Goal: Task Accomplishment & Management: Complete application form

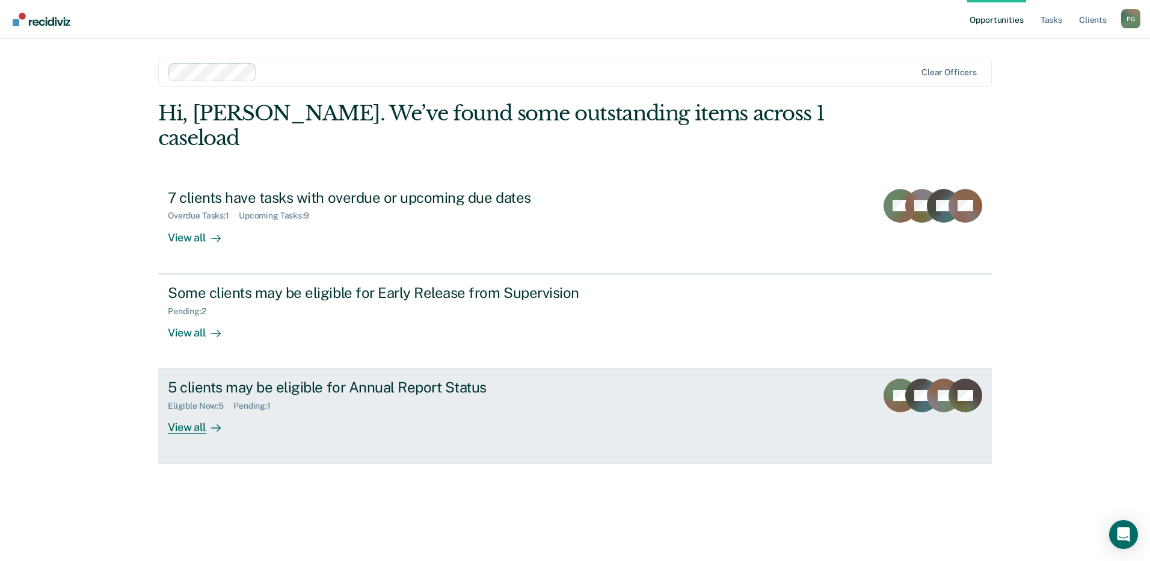
click at [279, 378] on div "5 clients may be eligible for Annual Report Status" at bounding box center [379, 386] width 422 height 17
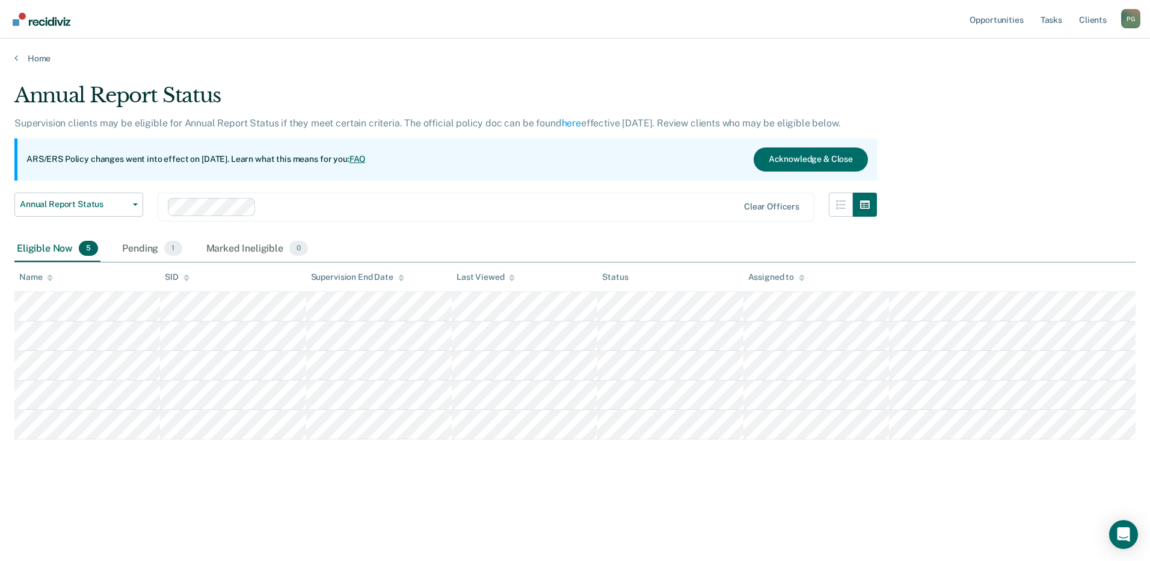
click at [184, 513] on main "Annual Report Status Supervision clients may be eligible for Annual Report Stat…" at bounding box center [575, 310] width 1150 height 493
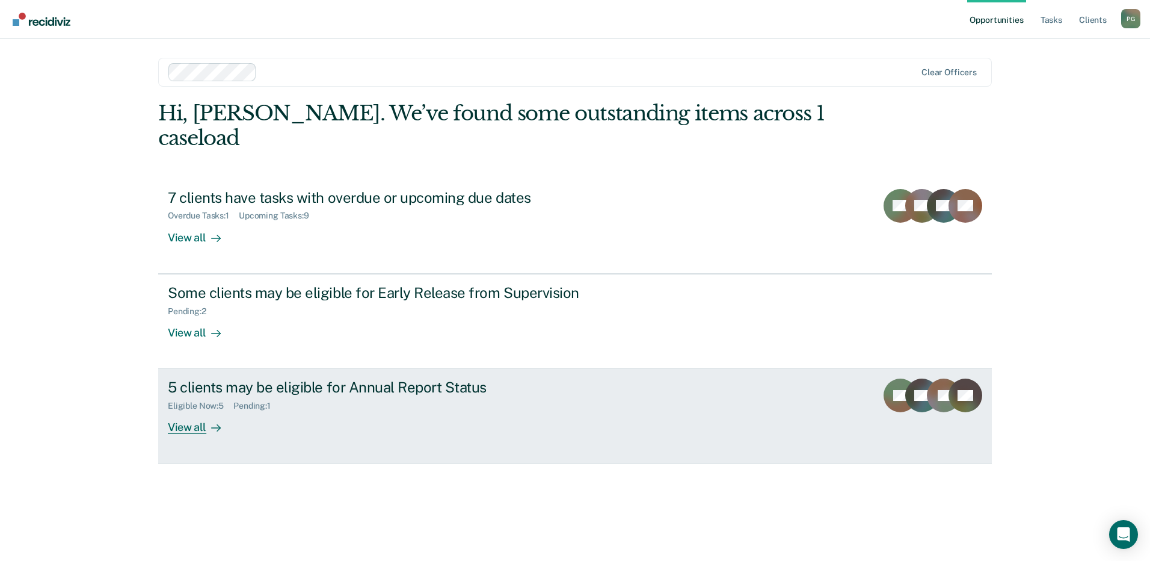
click at [294, 396] on div "Eligible Now : 5 Pending : 1" at bounding box center [379, 403] width 422 height 15
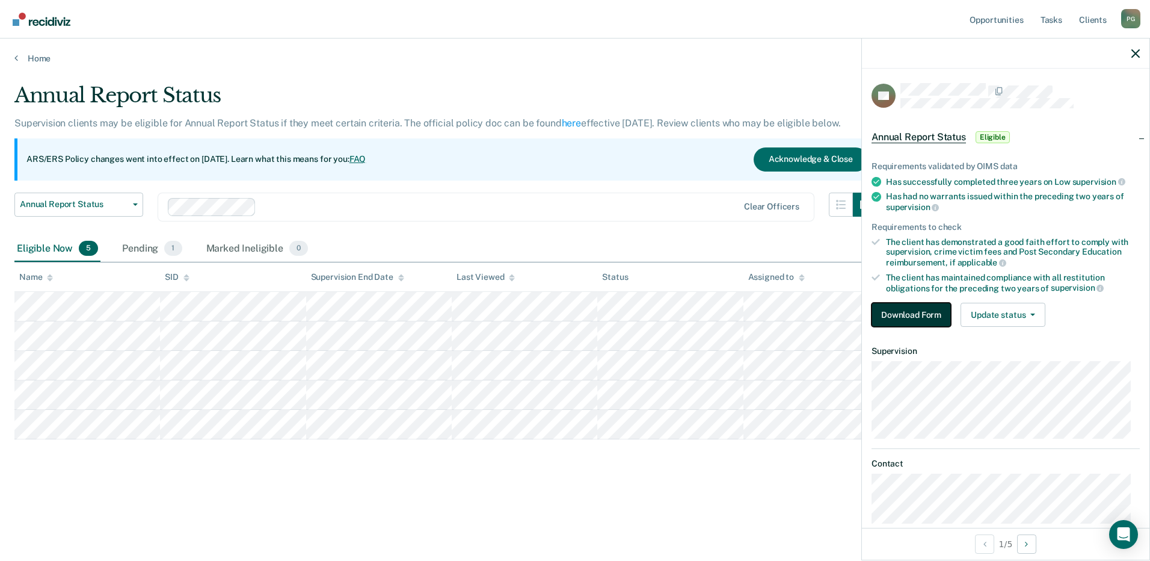
click at [931, 307] on button "Download Form" at bounding box center [911, 315] width 79 height 24
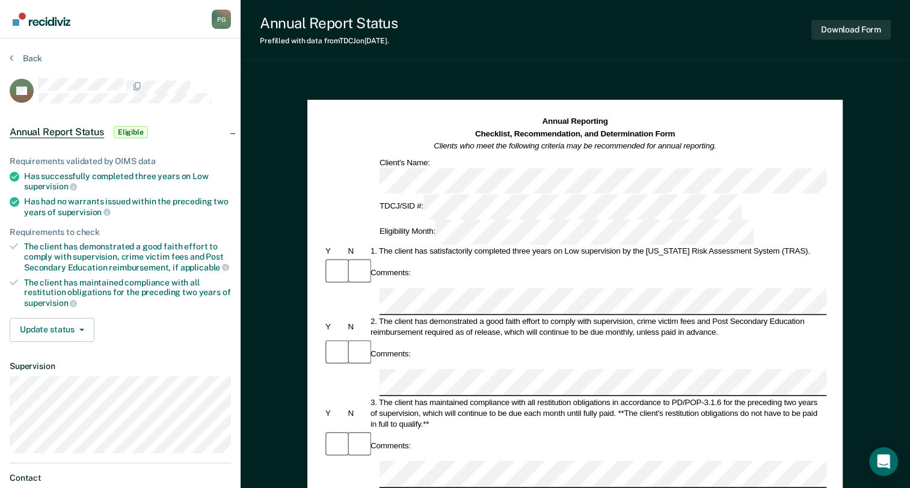
click at [416, 54] on div "Annual Report Status Prefilled with data from TDCJ on [DATE] . Download Form" at bounding box center [576, 30] width 670 height 60
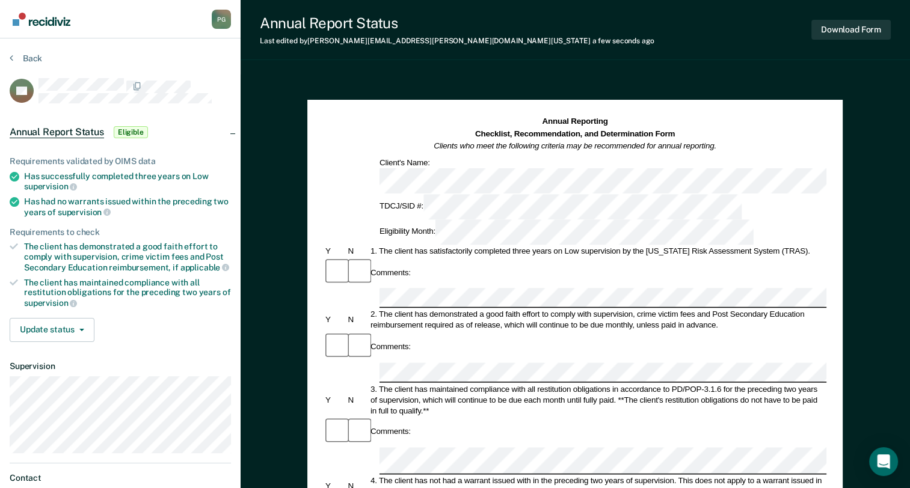
click at [567, 384] on div "3. The client has maintained compliance with all restitution obligations in acc…" at bounding box center [598, 400] width 458 height 32
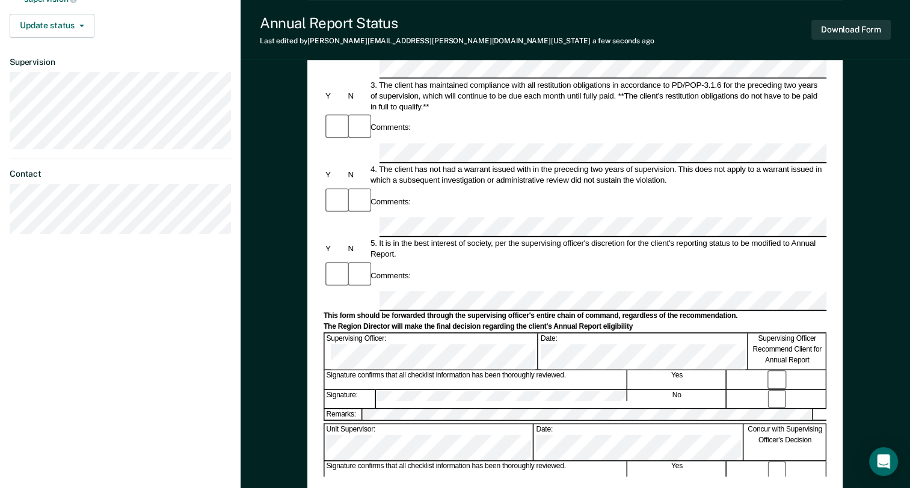
scroll to position [241, 0]
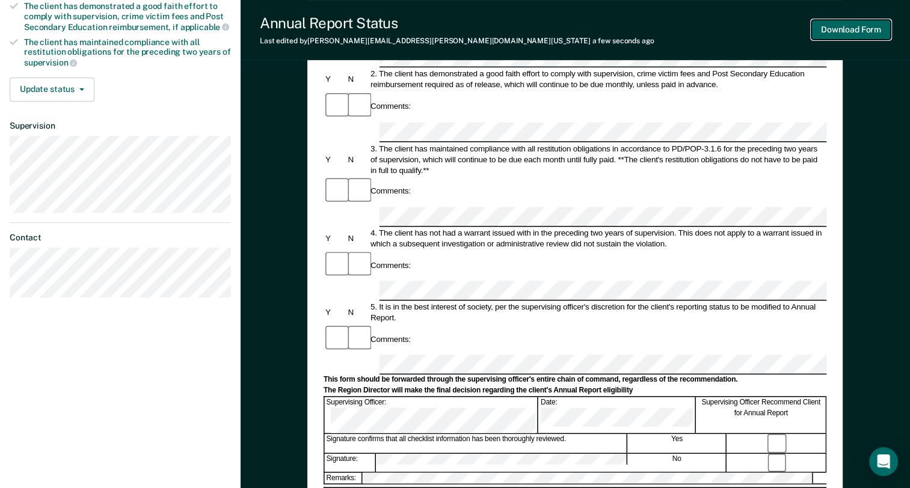
click at [859, 26] on button "Download Form" at bounding box center [851, 30] width 79 height 20
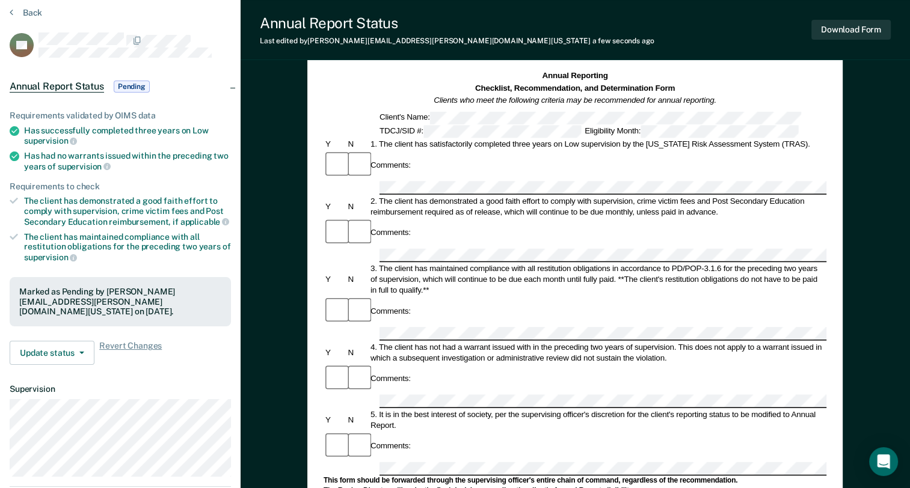
scroll to position [0, 0]
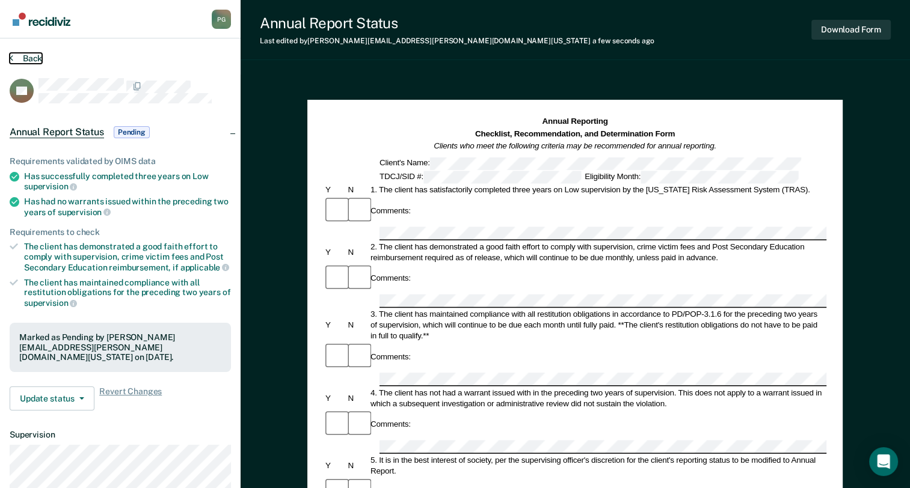
click at [28, 58] on button "Back" at bounding box center [26, 58] width 32 height 11
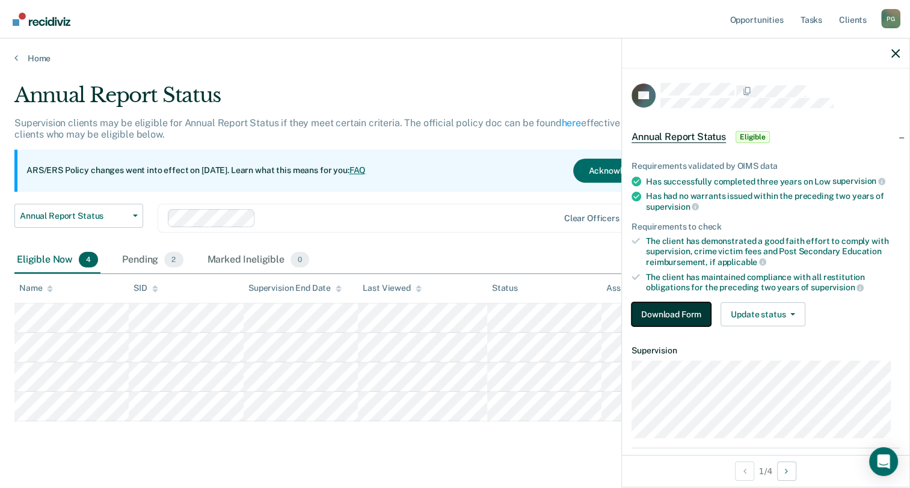
click at [688, 311] on button "Download Form" at bounding box center [671, 315] width 79 height 24
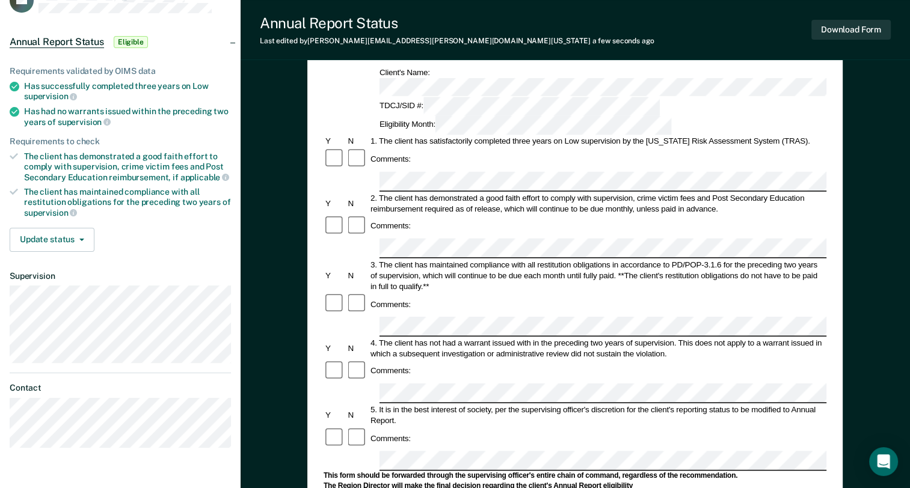
scroll to position [120, 0]
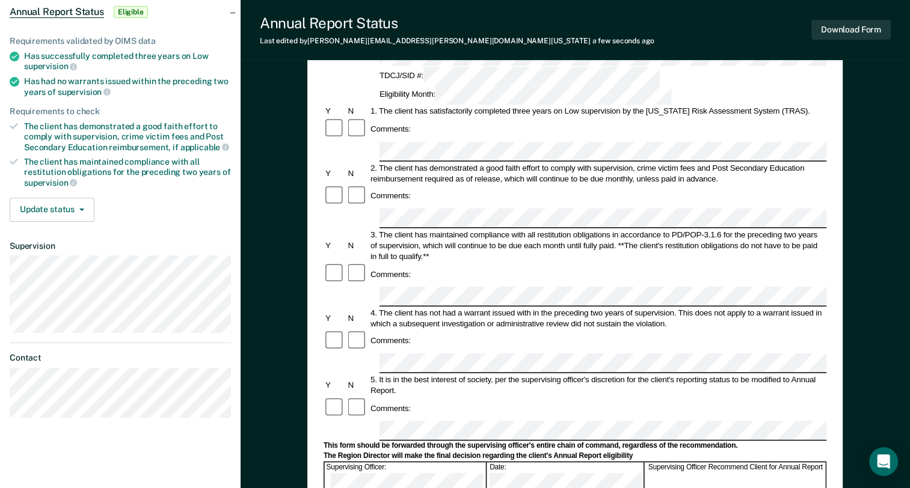
click at [809, 375] on div "5. It is in the best interest of society, per the supervising officer's discret…" at bounding box center [598, 386] width 458 height 22
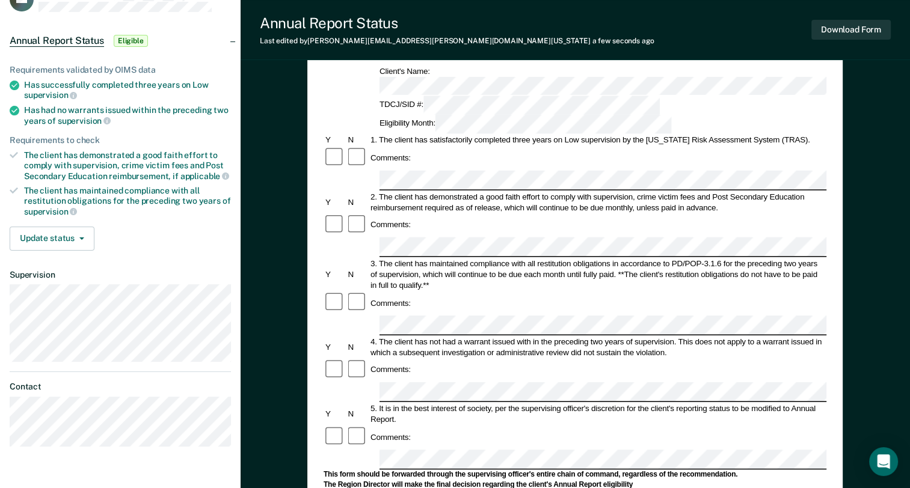
scroll to position [60, 0]
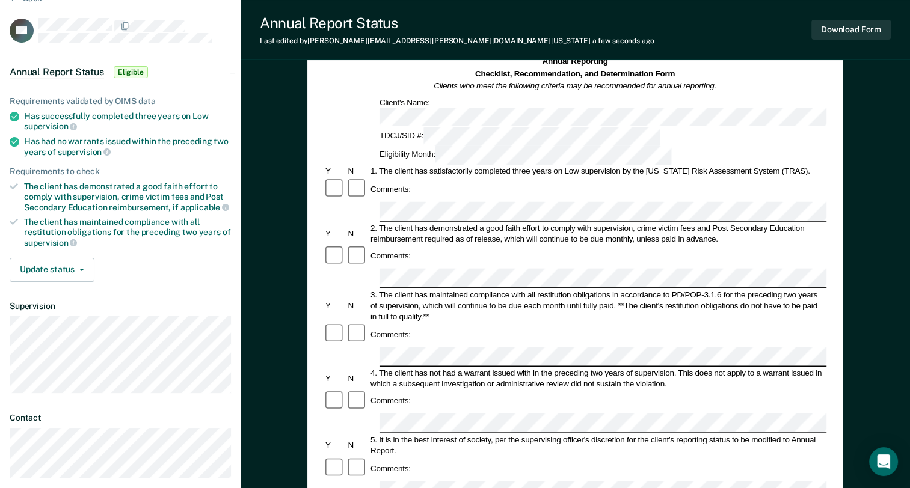
click at [506, 289] on div "3. The client has maintained compliance with all restitution obligations in acc…" at bounding box center [598, 305] width 458 height 32
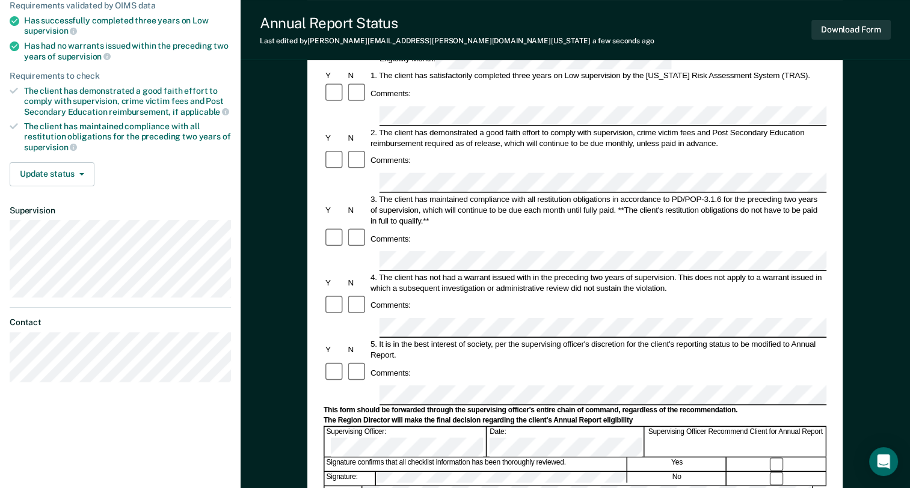
scroll to position [361, 0]
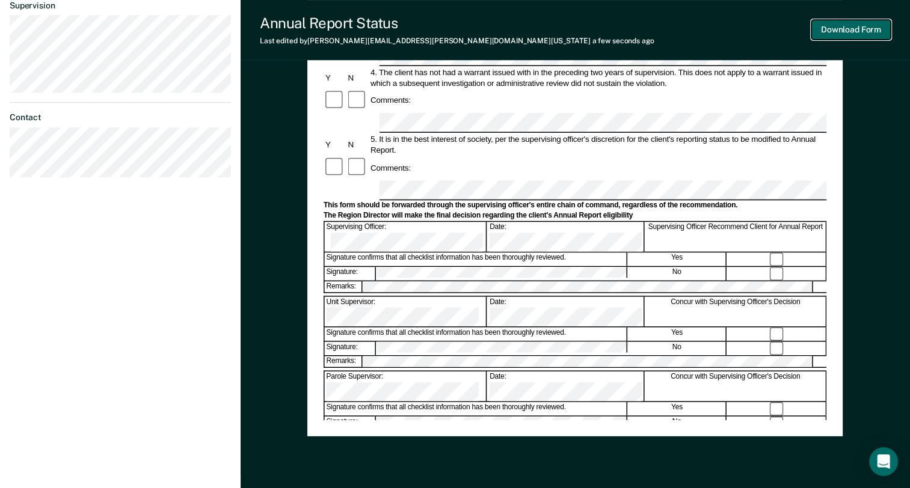
click at [863, 22] on button "Download Form" at bounding box center [851, 30] width 79 height 20
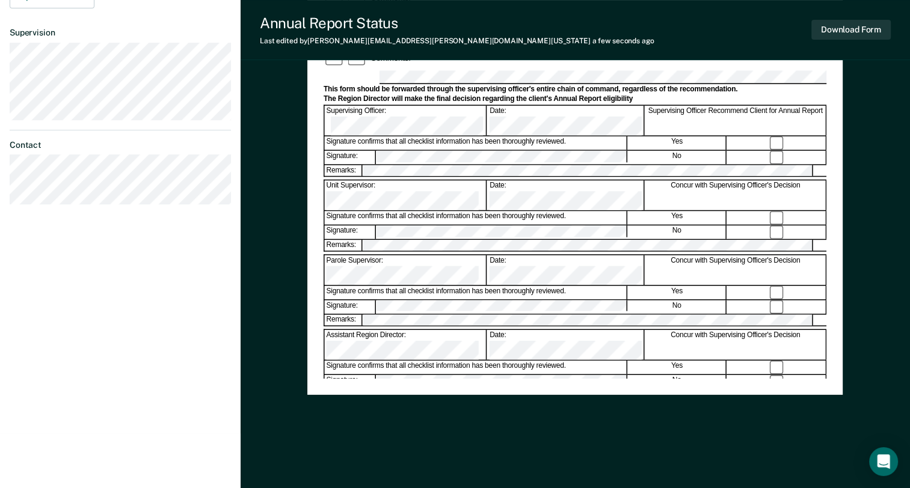
scroll to position [0, 0]
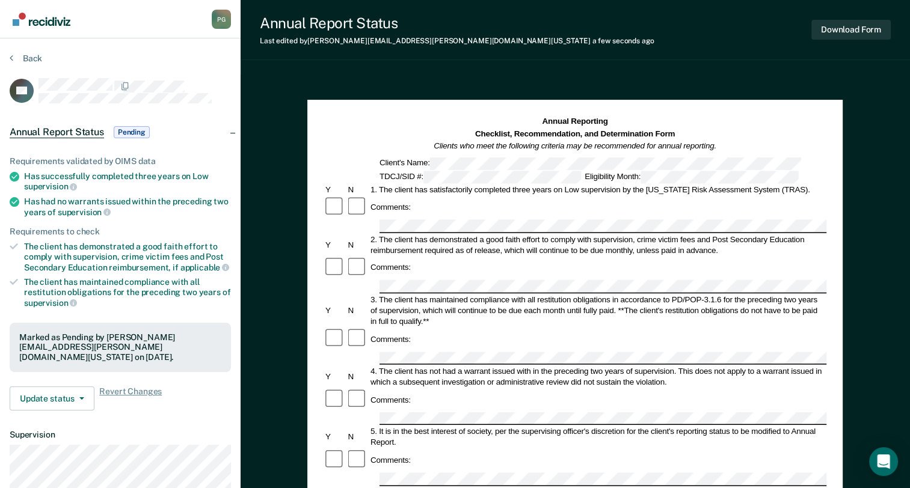
click at [24, 46] on section "Back RV Annual Report Status Pending Requirements validated by OIMS data Has su…" at bounding box center [120, 335] width 241 height 593
click at [14, 63] on button "Back" at bounding box center [26, 58] width 32 height 11
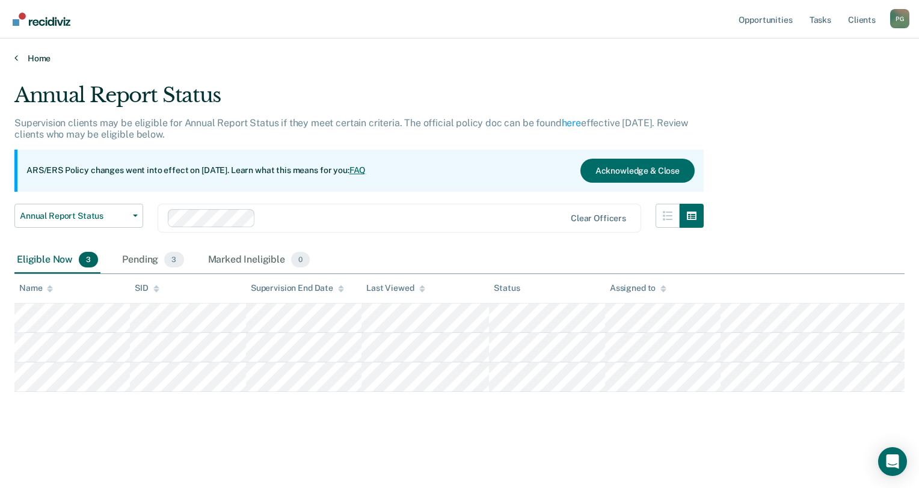
click at [41, 57] on link "Home" at bounding box center [459, 58] width 890 height 11
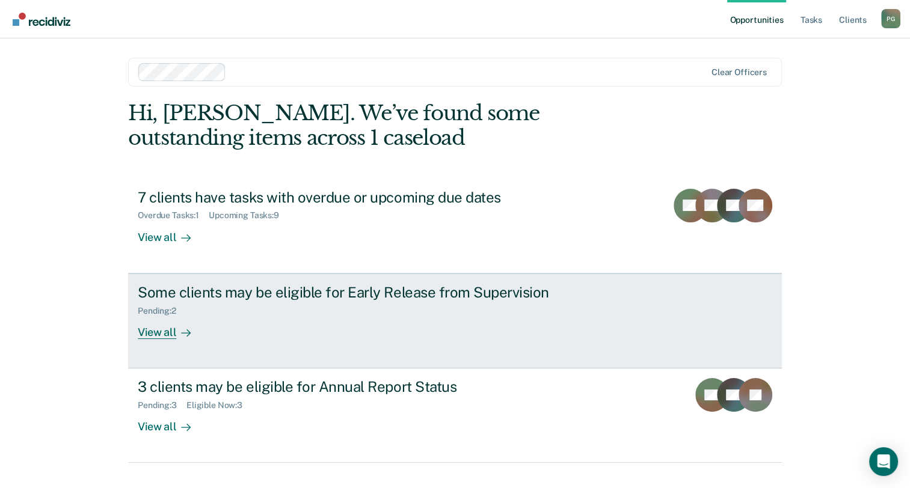
click at [226, 295] on div "Some clients may be eligible for Early Release from Supervision" at bounding box center [349, 292] width 422 height 17
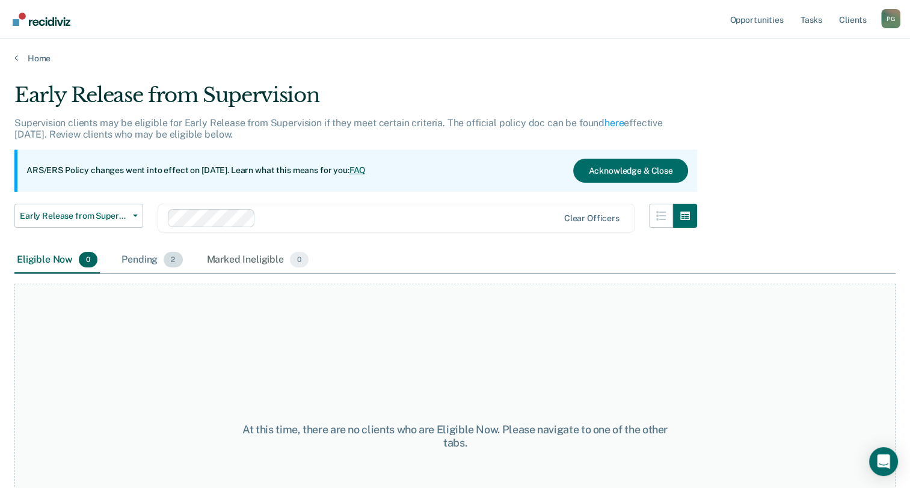
click at [149, 257] on div "Pending 2" at bounding box center [152, 260] width 66 height 26
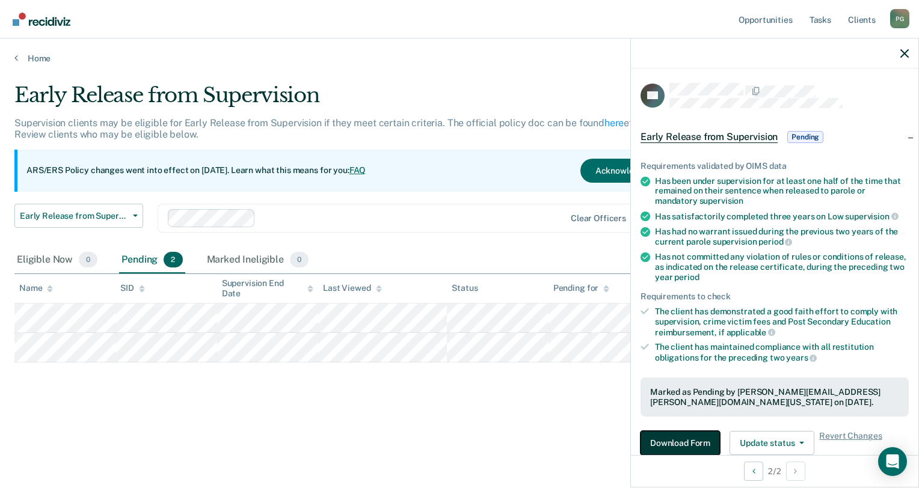
click at [674, 436] on button "Download Form" at bounding box center [680, 443] width 79 height 24
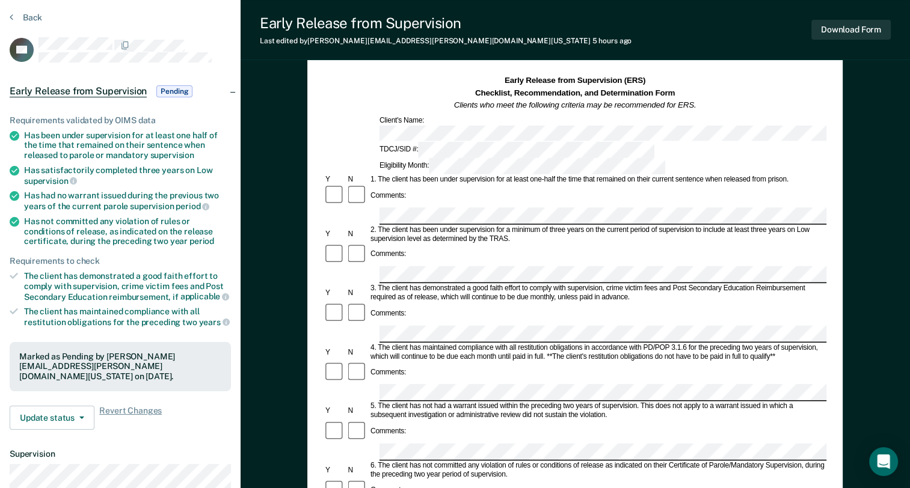
scroll to position [60, 0]
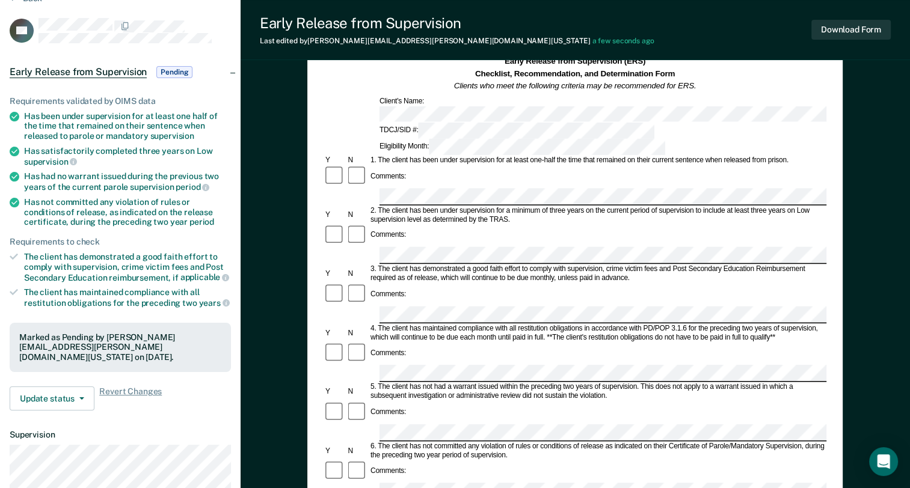
click at [324, 327] on form "Early Release from Supervision (ERS) Checklist, Recommendation, and Determinati…" at bounding box center [575, 492] width 503 height 872
click at [361, 375] on form "Early Release from Supervision (ERS) Checklist, Recommendation, and Determinati…" at bounding box center [575, 492] width 503 height 872
click at [876, 378] on div "Early Release from Supervision (ERS) Checklist, Recommendation, and Determinati…" at bounding box center [576, 422] width 670 height 817
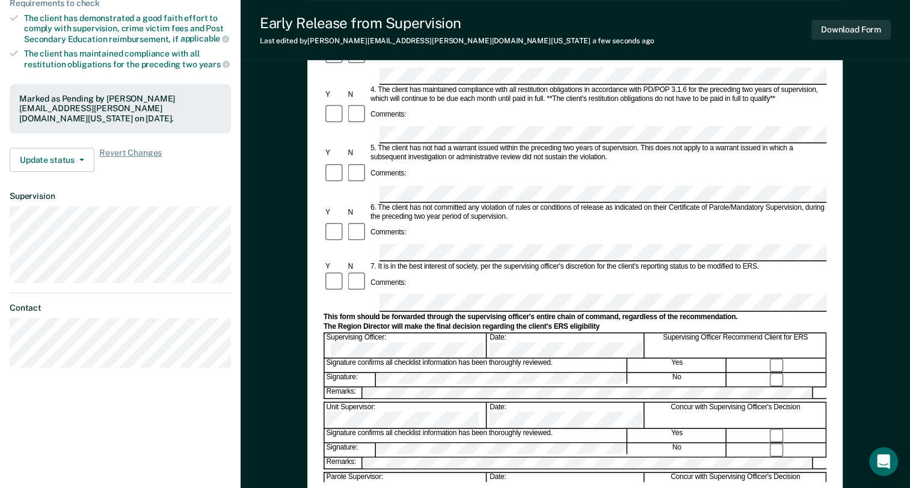
scroll to position [301, 0]
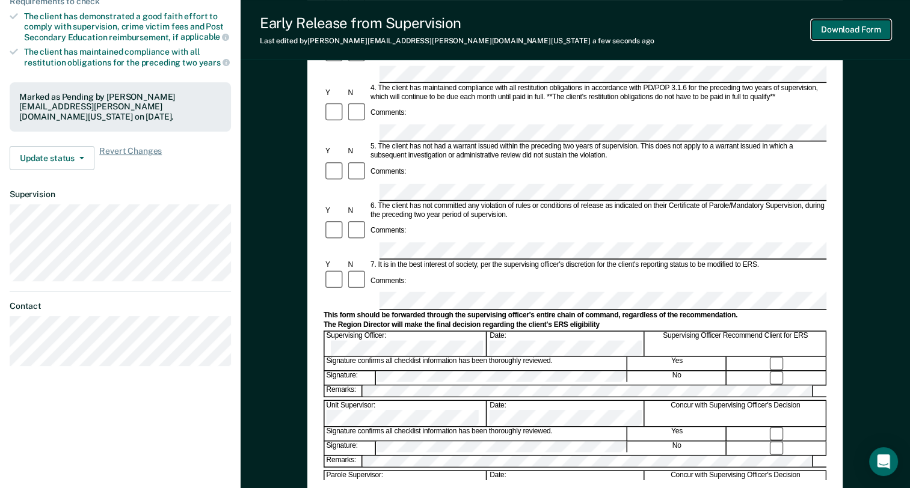
click at [857, 23] on button "Download Form" at bounding box center [851, 30] width 79 height 20
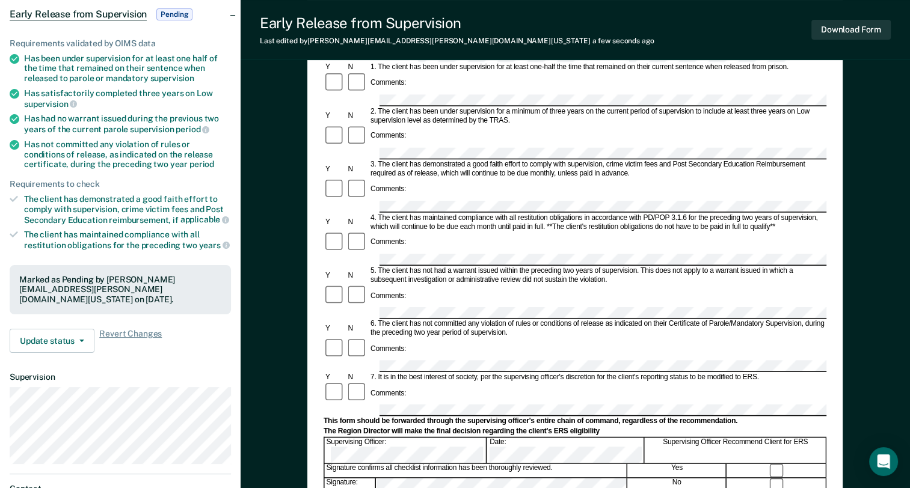
scroll to position [0, 0]
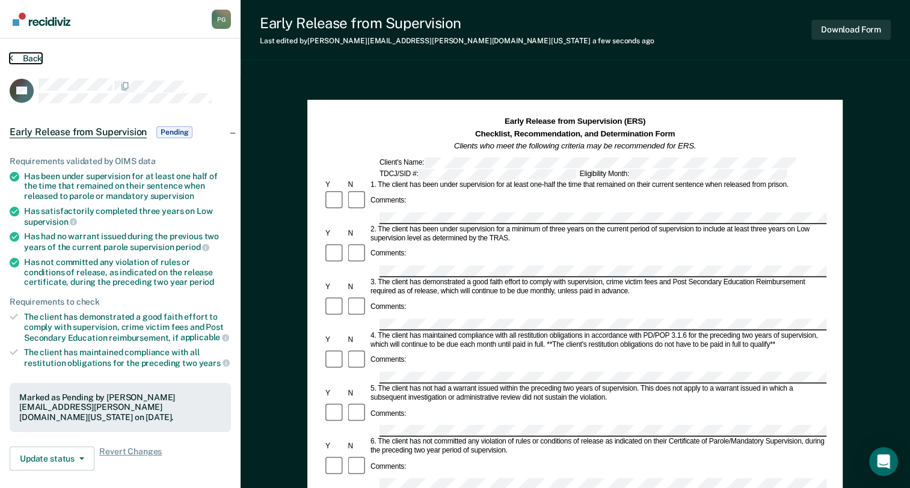
click at [37, 53] on button "Back" at bounding box center [26, 58] width 32 height 11
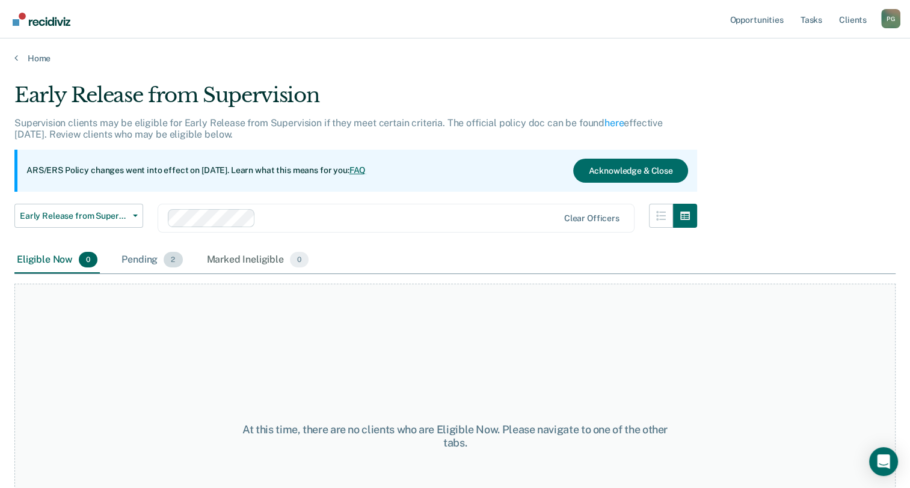
click at [147, 259] on div "Pending 2" at bounding box center [152, 260] width 66 height 26
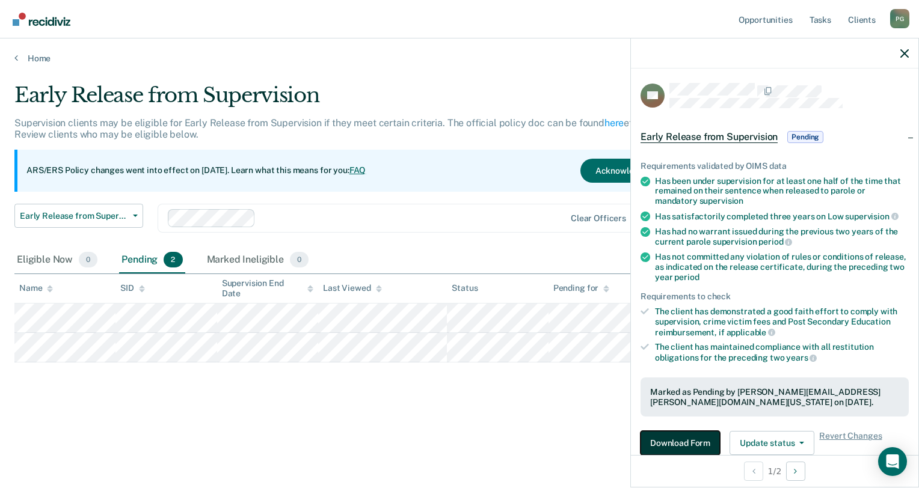
click at [689, 449] on button "Download Form" at bounding box center [680, 443] width 79 height 24
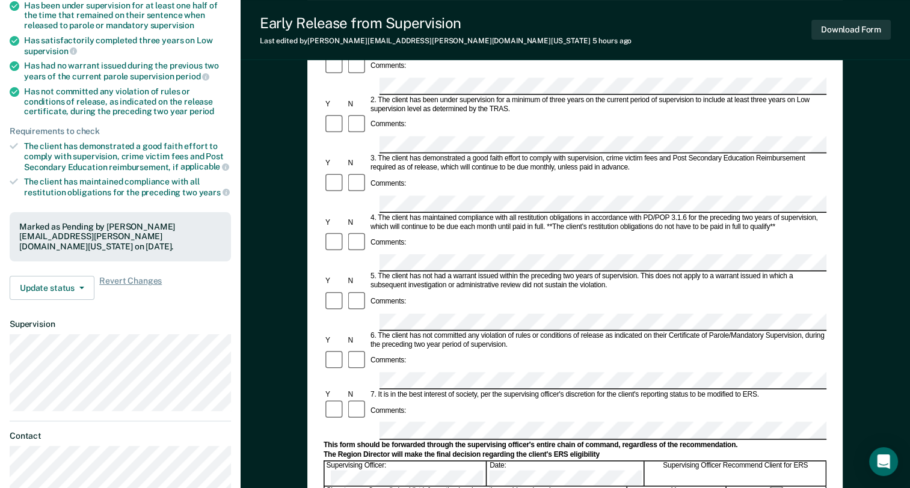
scroll to position [180, 0]
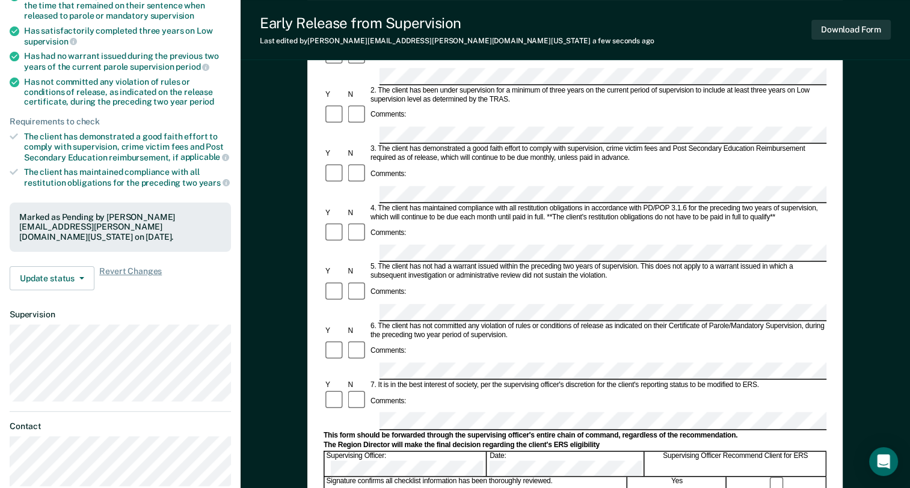
drag, startPoint x: 772, startPoint y: 285, endPoint x: 787, endPoint y: 294, distance: 17.9
click at [772, 390] on div "Comments:" at bounding box center [575, 401] width 503 height 23
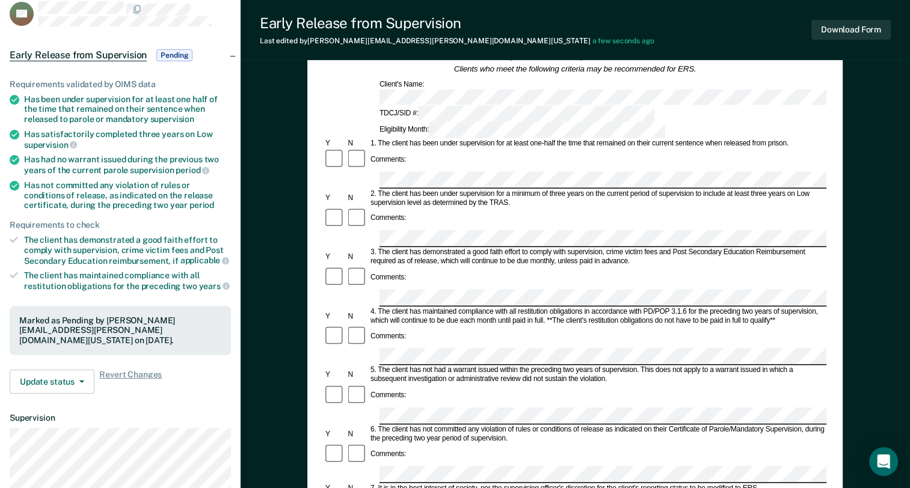
scroll to position [0, 0]
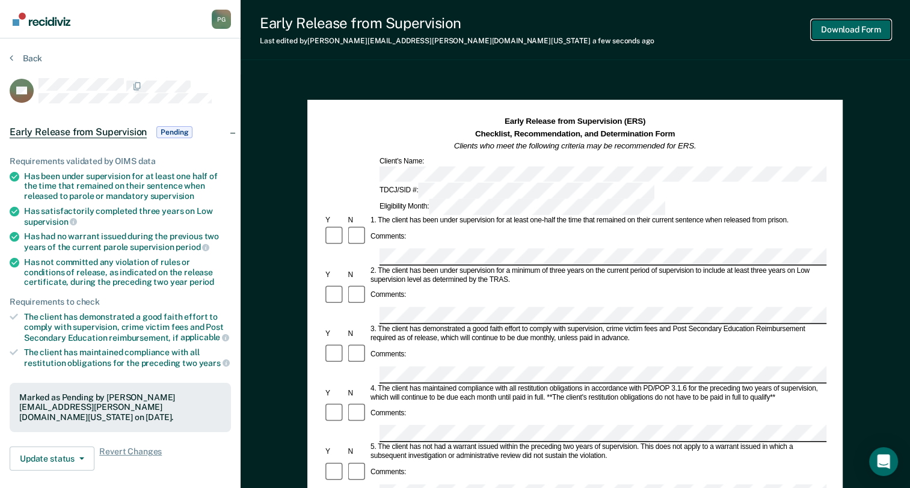
click at [860, 31] on button "Download Form" at bounding box center [851, 30] width 79 height 20
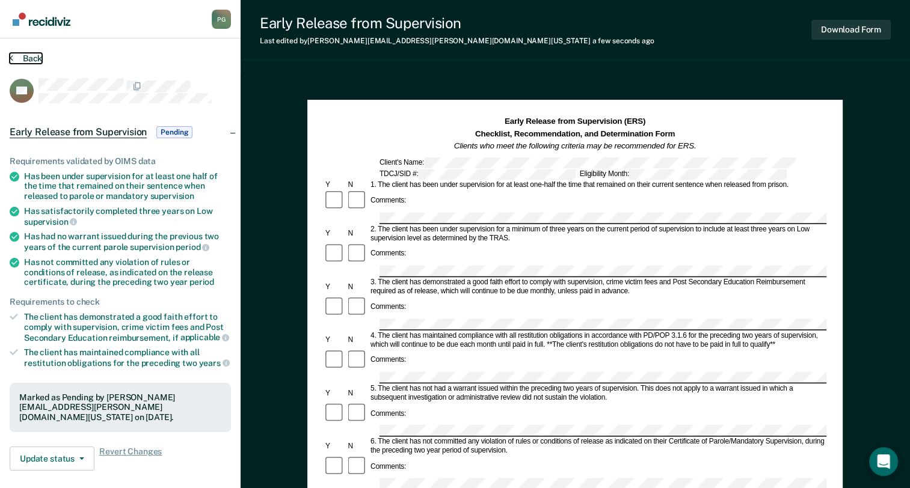
click at [29, 53] on button "Back" at bounding box center [26, 58] width 32 height 11
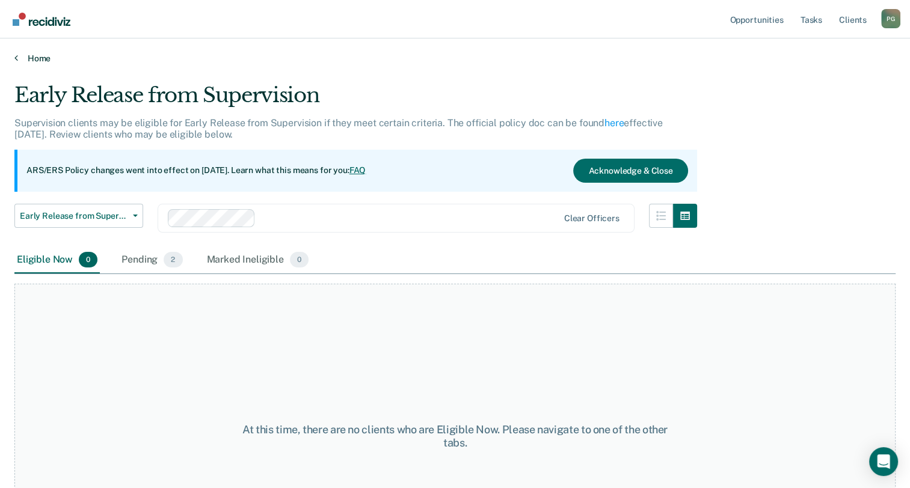
click at [22, 57] on link "Home" at bounding box center [454, 58] width 881 height 11
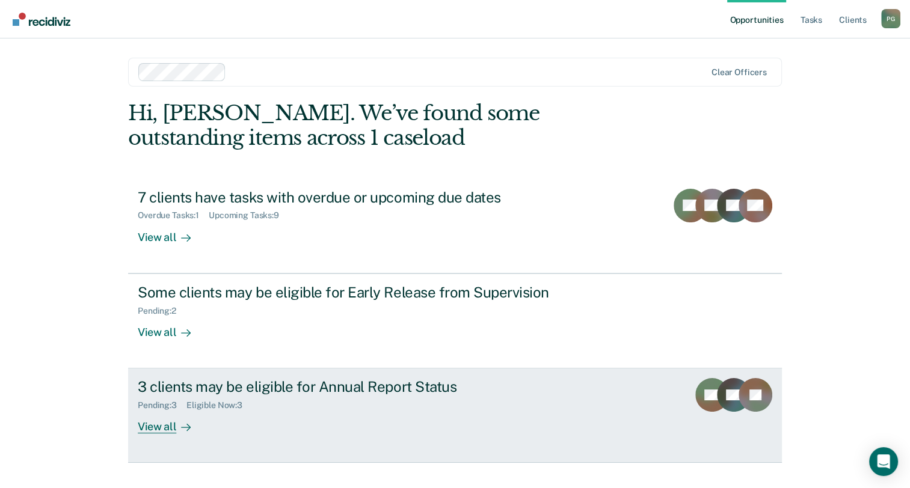
click at [179, 392] on div "3 clients may be eligible for Annual Report Status" at bounding box center [349, 386] width 422 height 17
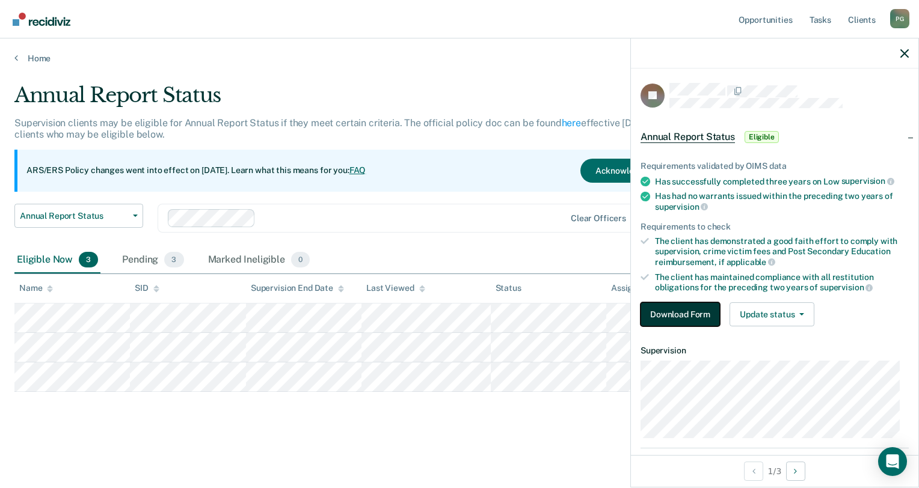
click at [683, 312] on button "Download Form" at bounding box center [680, 315] width 79 height 24
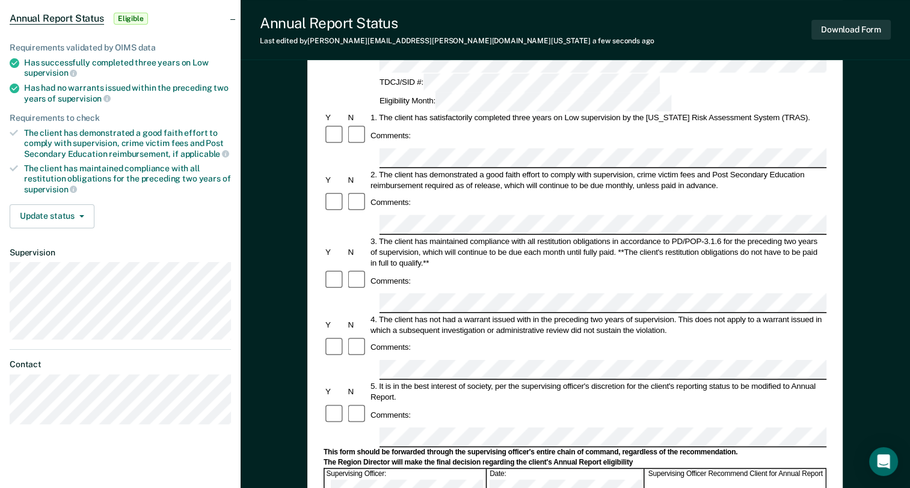
scroll to position [120, 0]
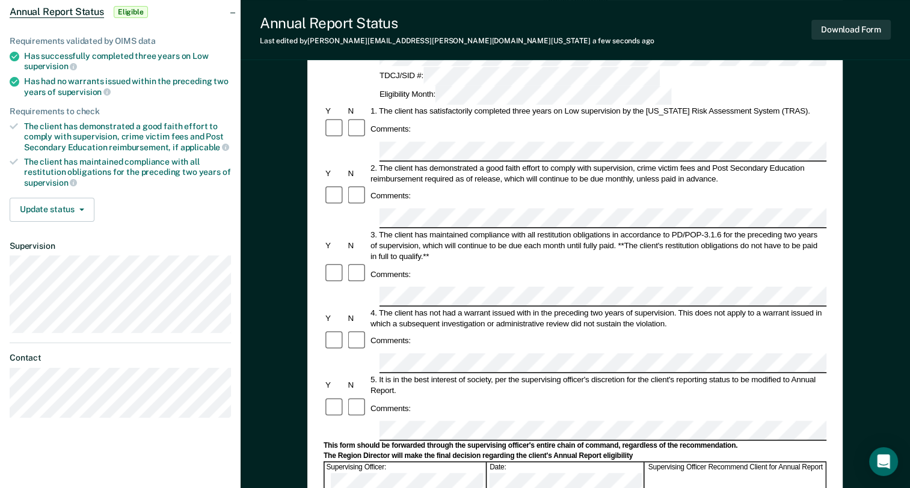
click at [712, 397] on div "Comments:" at bounding box center [575, 408] width 503 height 23
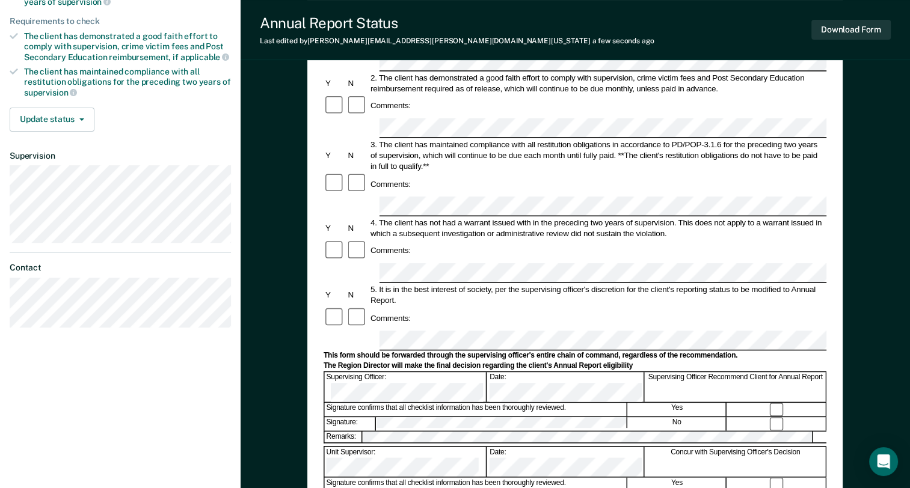
scroll to position [241, 0]
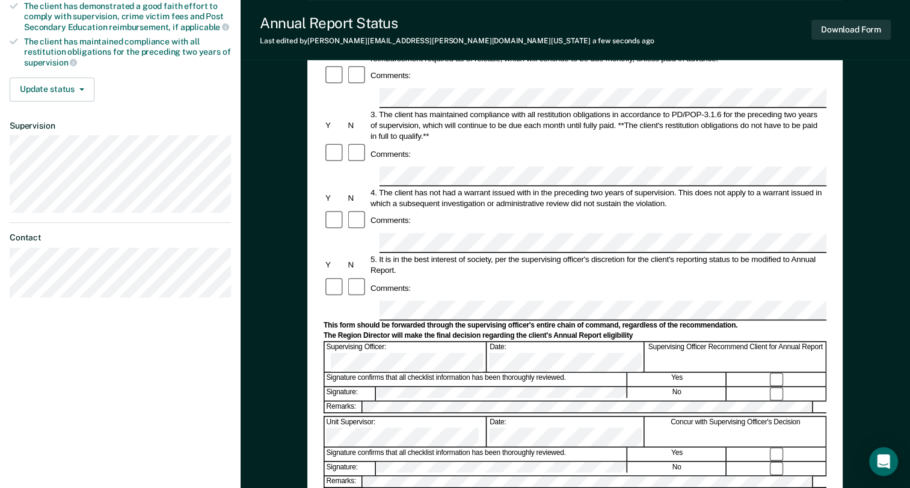
click at [858, 176] on div "Annual Reporting Checklist, Recommendation, and Determination Form Clients who …" at bounding box center [576, 242] width 670 height 817
click at [866, 271] on div "Annual Reporting Checklist, Recommendation, and Determination Form Clients who …" at bounding box center [576, 242] width 670 height 817
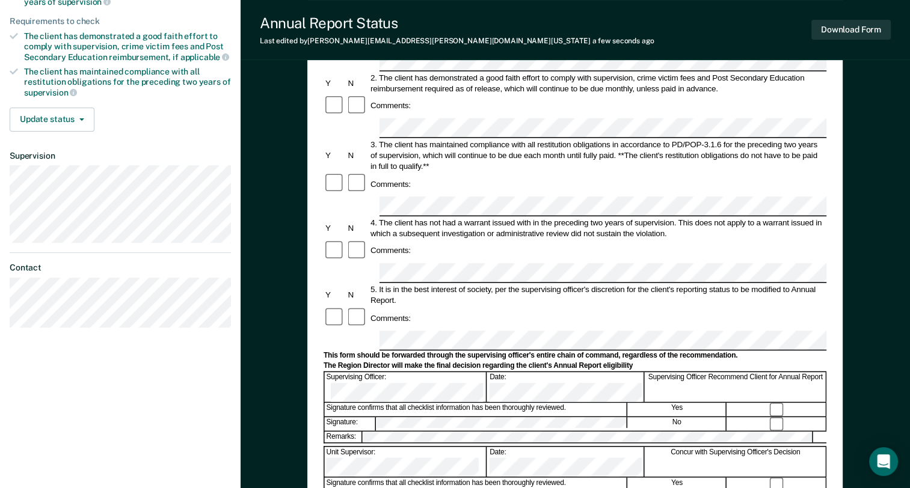
scroll to position [0, 0]
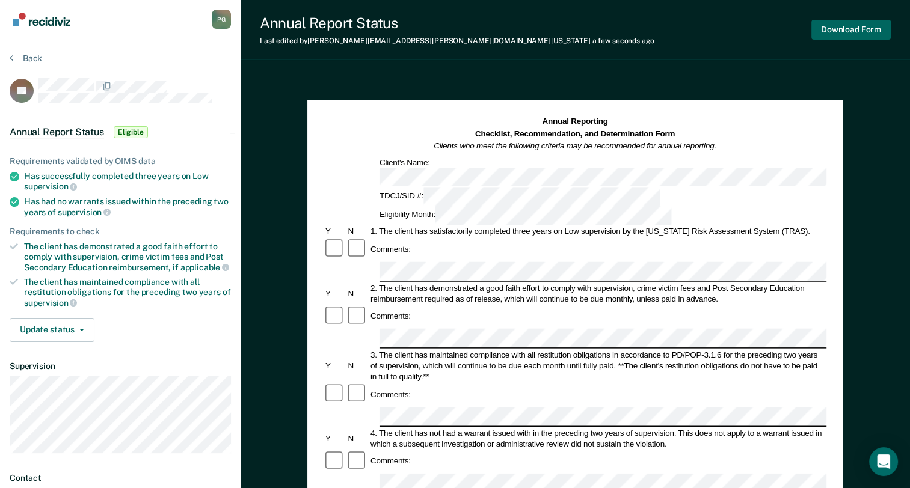
click at [834, 19] on div "Download Form" at bounding box center [851, 29] width 79 height 31
click at [861, 32] on button "Download Form" at bounding box center [851, 30] width 79 height 20
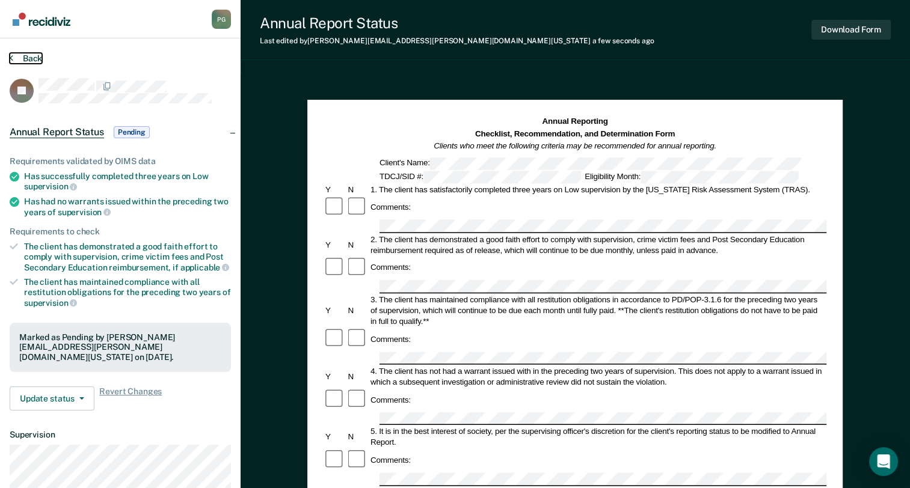
click at [39, 54] on button "Back" at bounding box center [26, 58] width 32 height 11
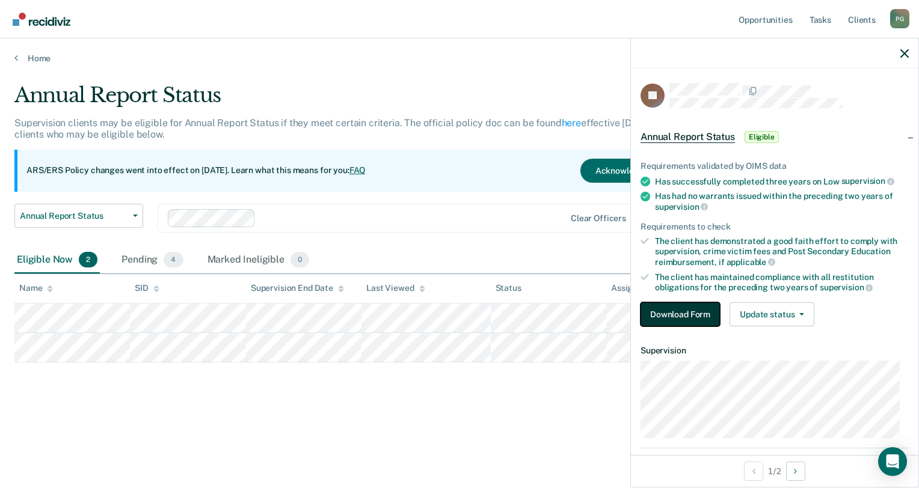
click at [684, 303] on button "Download Form" at bounding box center [680, 315] width 79 height 24
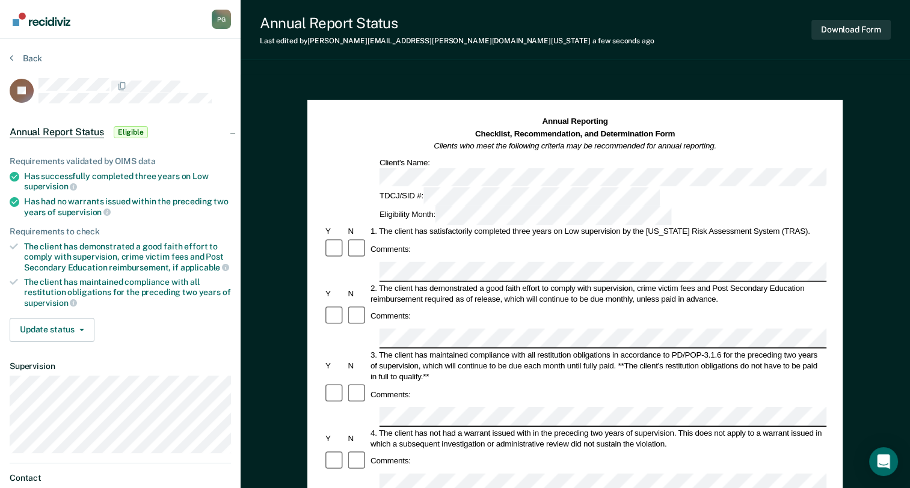
click at [445, 305] on div "Comments:" at bounding box center [575, 316] width 503 height 23
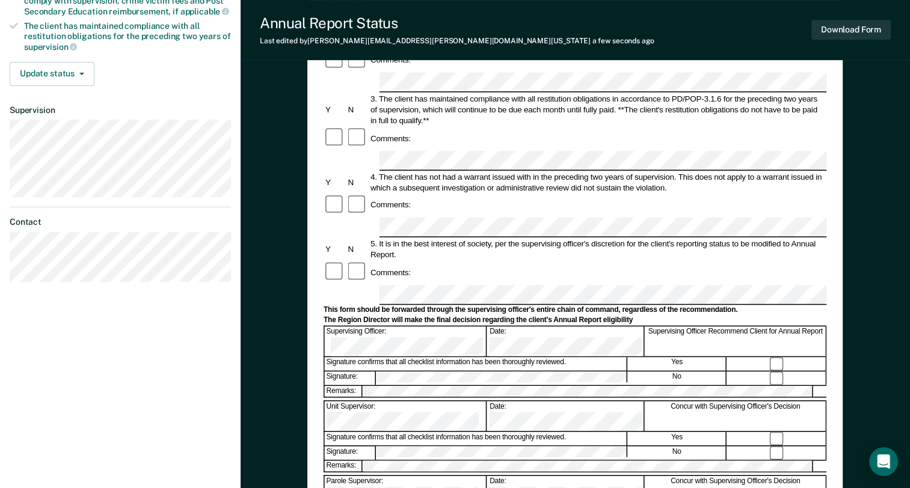
scroll to position [301, 0]
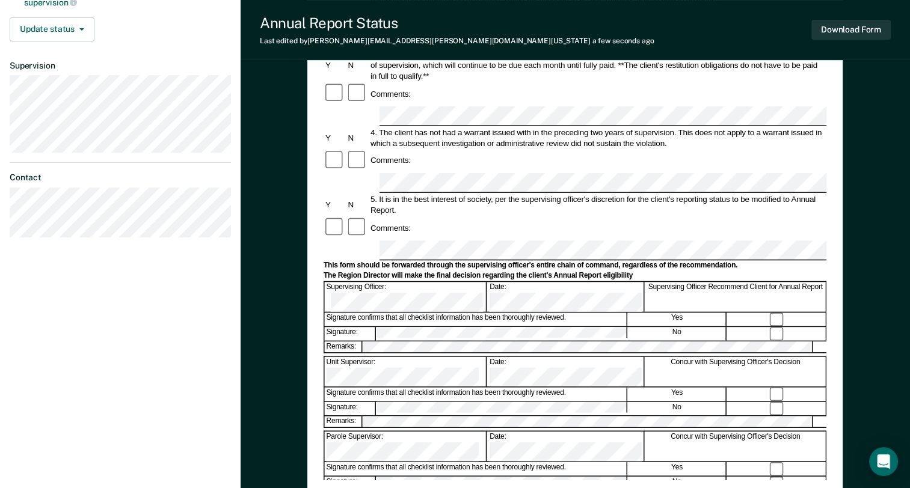
click at [830, 214] on div "Annual Reporting Checklist, Recommendation, and Determination Form Clients who …" at bounding box center [574, 148] width 535 height 698
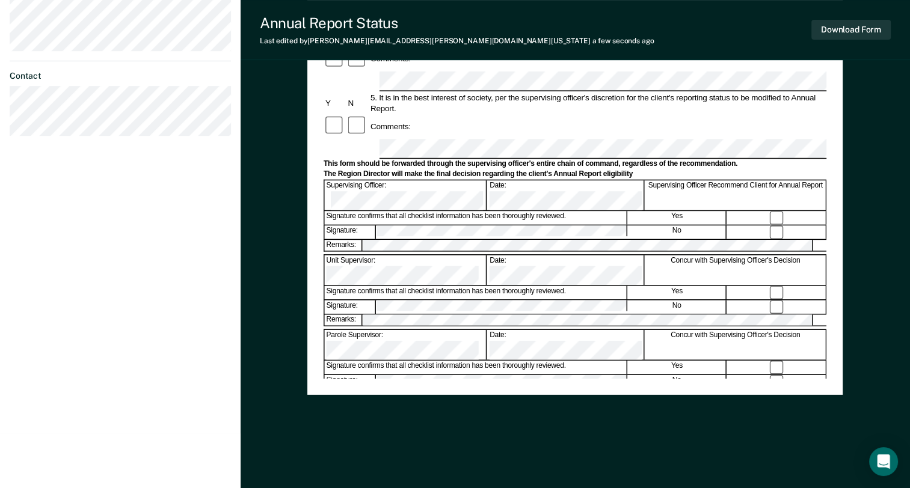
scroll to position [0, 0]
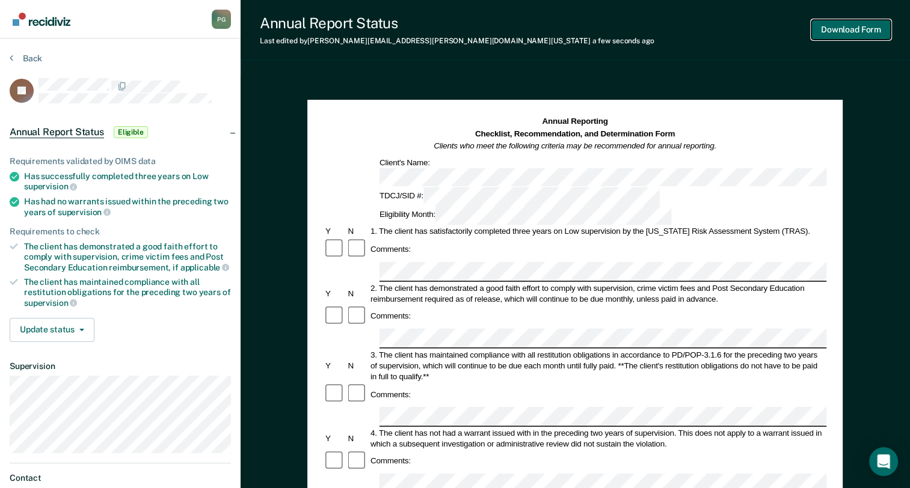
click at [861, 23] on button "Download Form" at bounding box center [851, 30] width 79 height 20
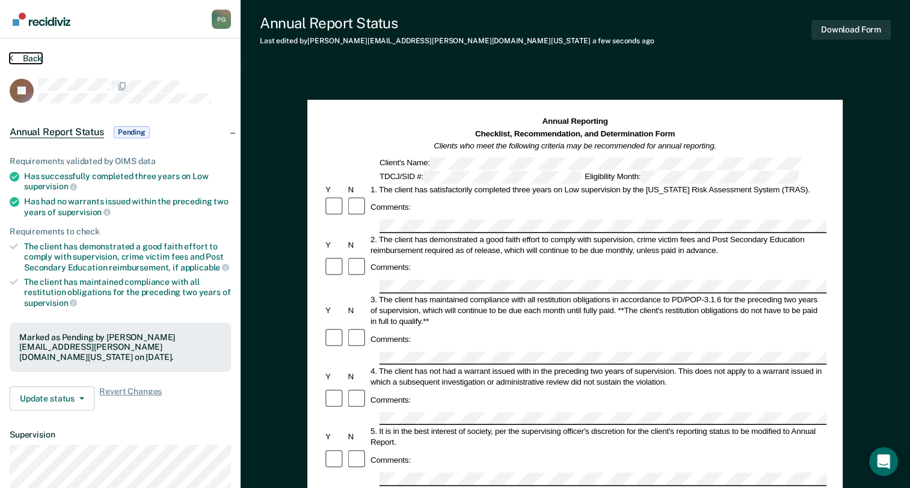
click at [29, 60] on button "Back" at bounding box center [26, 58] width 32 height 11
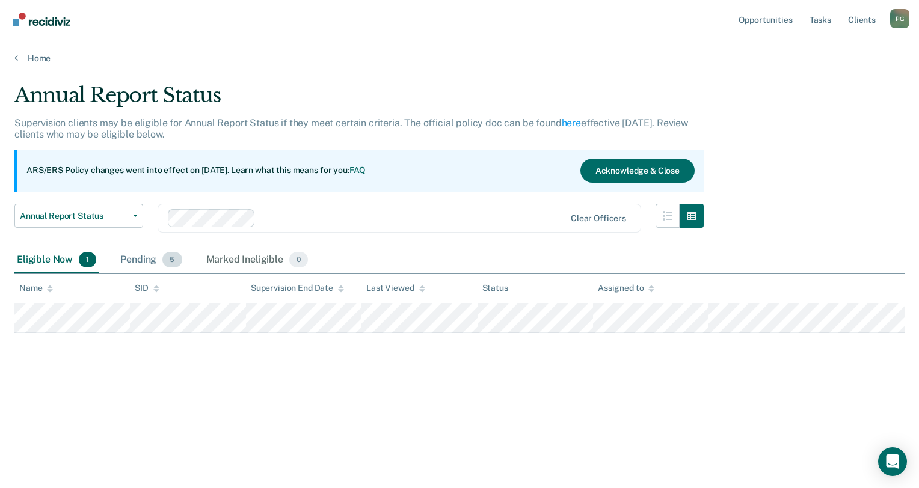
click at [152, 261] on div "Pending 5" at bounding box center [151, 260] width 66 height 26
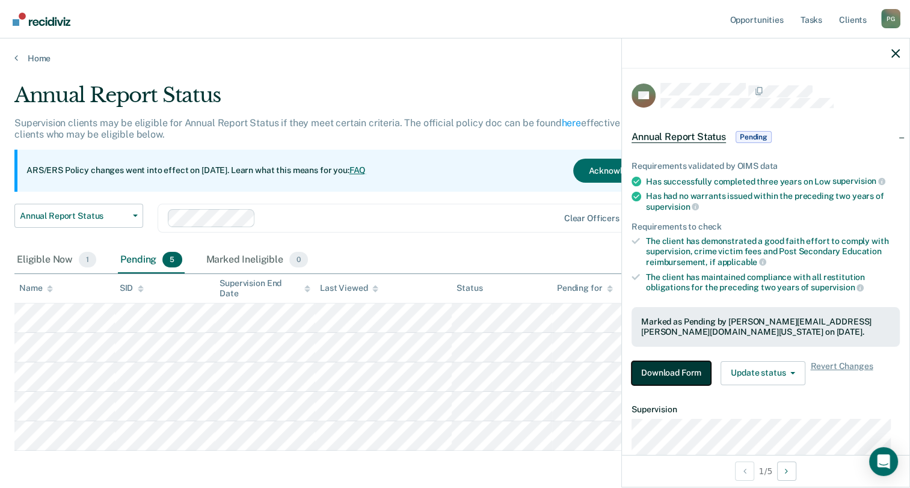
click at [676, 374] on button "Download Form" at bounding box center [671, 374] width 79 height 24
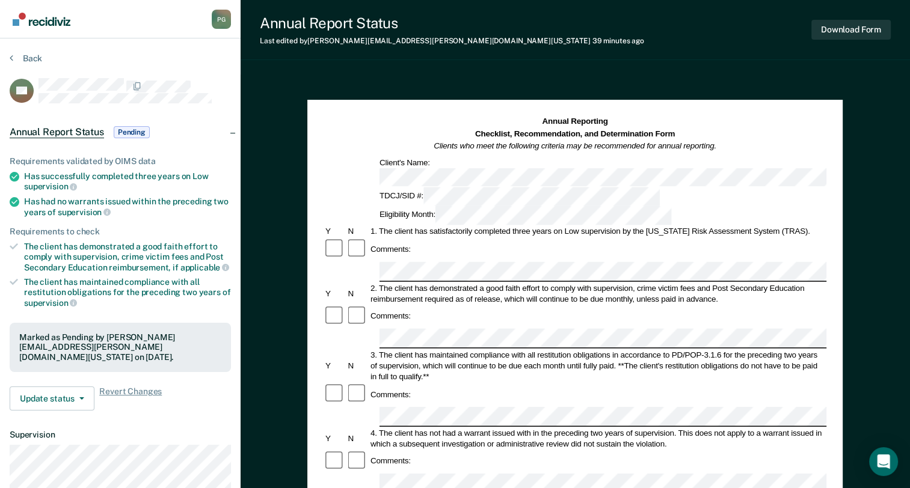
click at [559, 383] on div "Comments:" at bounding box center [575, 394] width 503 height 23
click at [867, 30] on button "Download Form" at bounding box center [851, 30] width 79 height 20
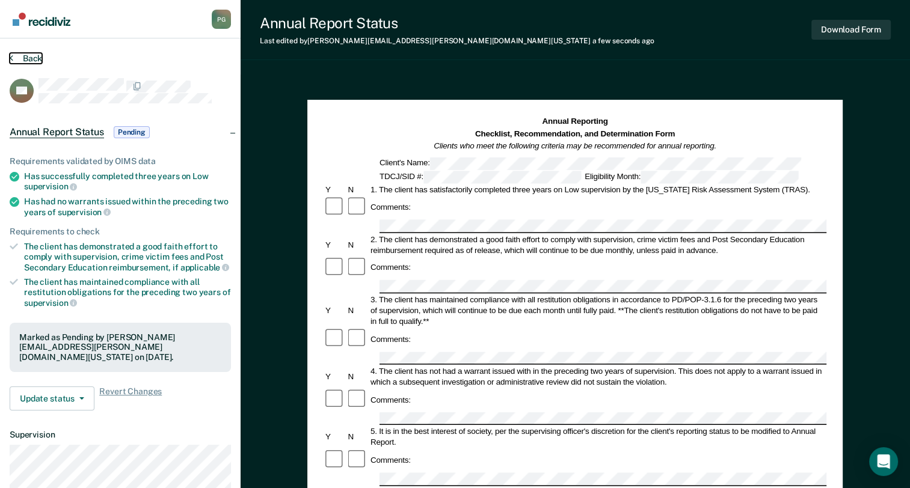
click at [31, 55] on button "Back" at bounding box center [26, 58] width 32 height 11
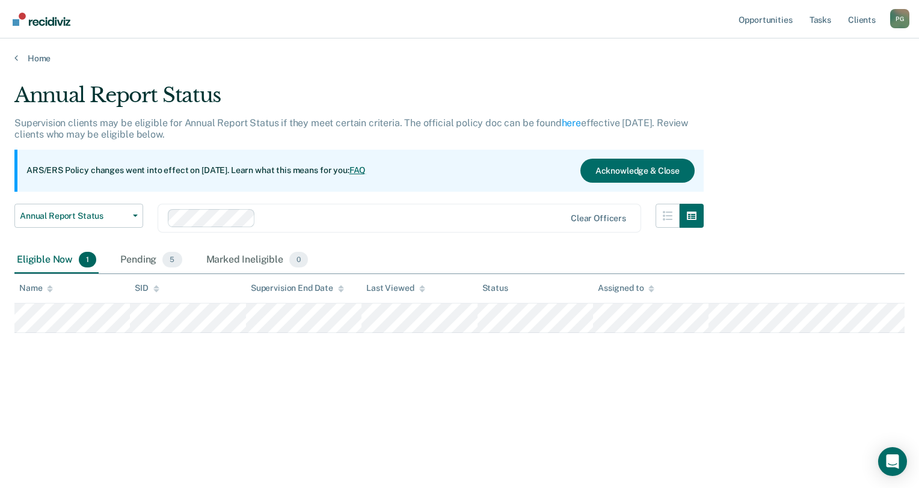
click at [60, 259] on div "Eligible Now 1" at bounding box center [56, 260] width 84 height 26
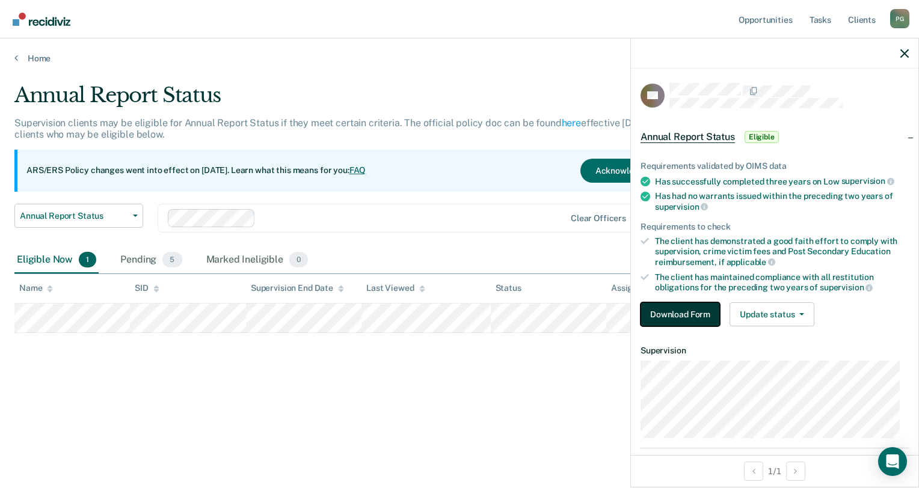
click at [673, 313] on button "Download Form" at bounding box center [680, 315] width 79 height 24
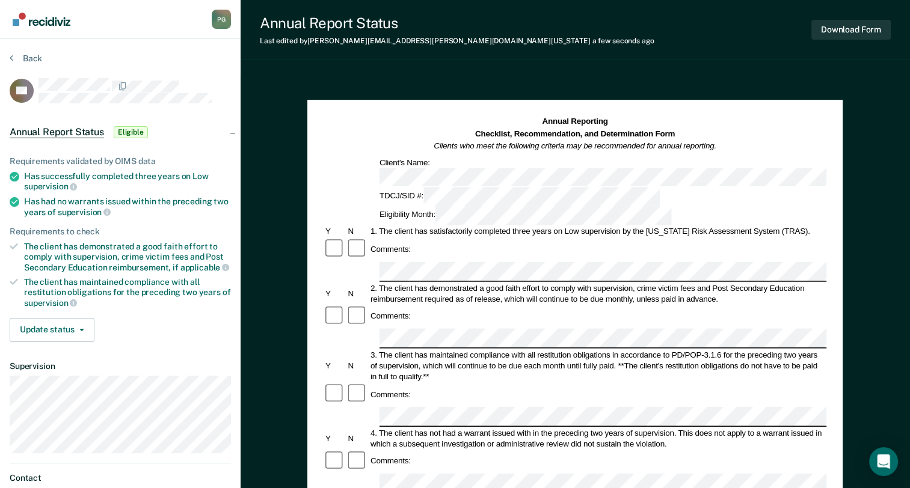
click at [573, 350] on div "3. The client has maintained compliance with all restitution obligations in acc…" at bounding box center [598, 366] width 458 height 32
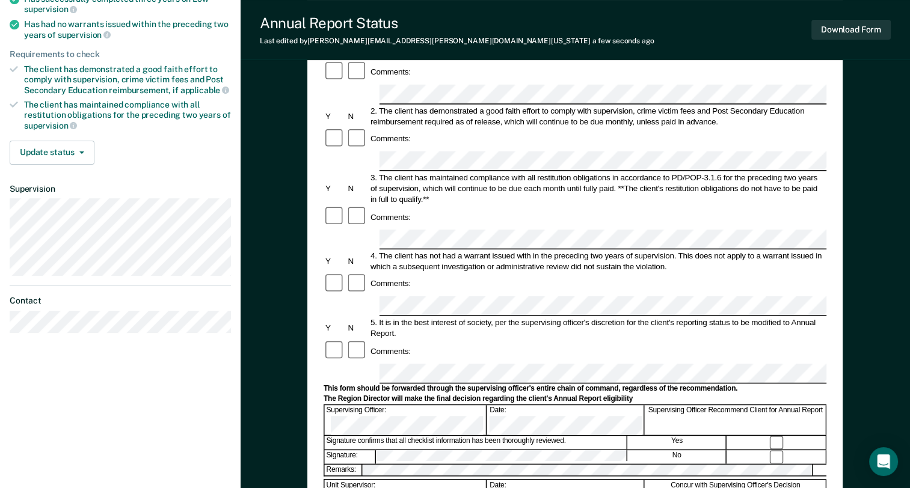
scroll to position [180, 0]
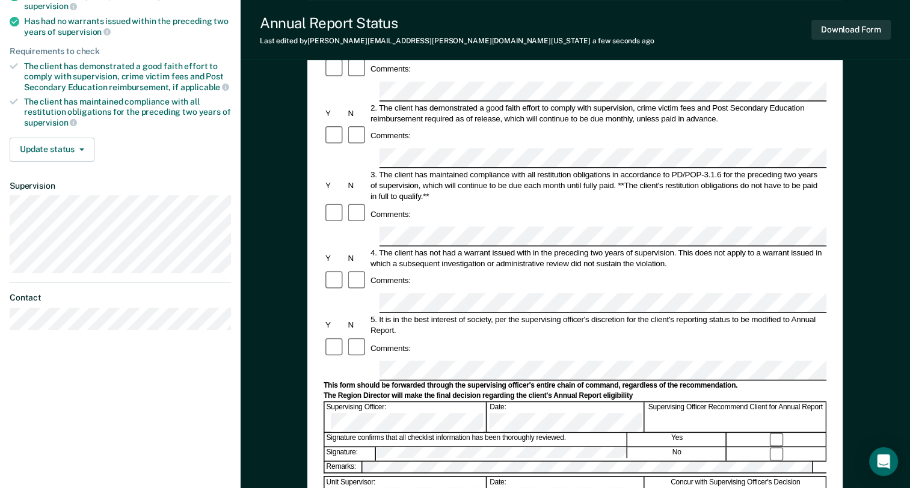
click at [365, 291] on form "Annual Reporting Checklist, Recommendation, and Determination Form Clients who …" at bounding box center [575, 360] width 503 height 848
click at [821, 337] on div "Comments:" at bounding box center [575, 348] width 503 height 23
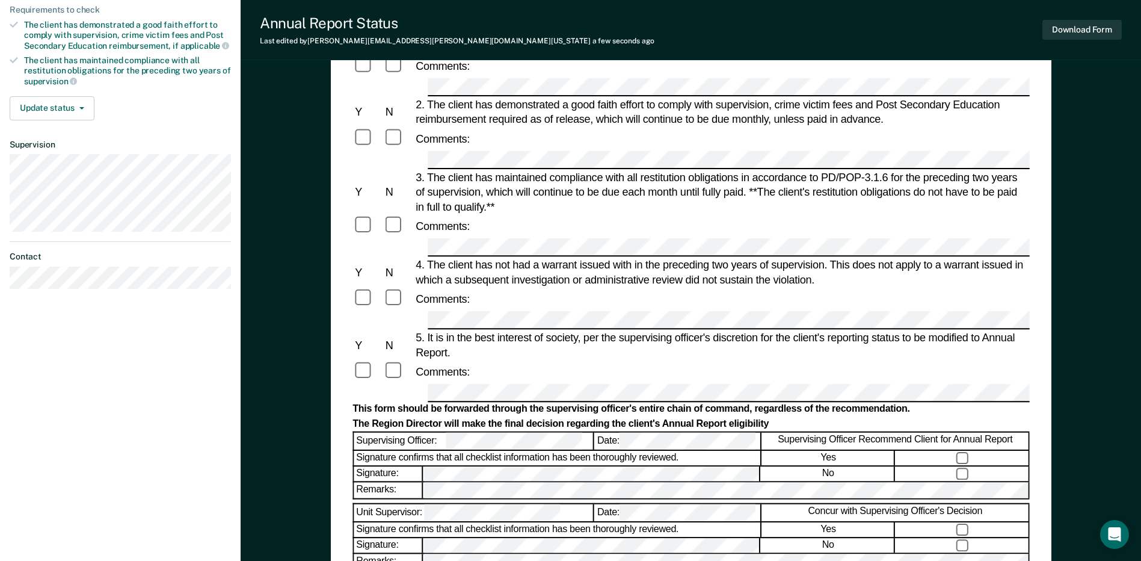
scroll to position [241, 0]
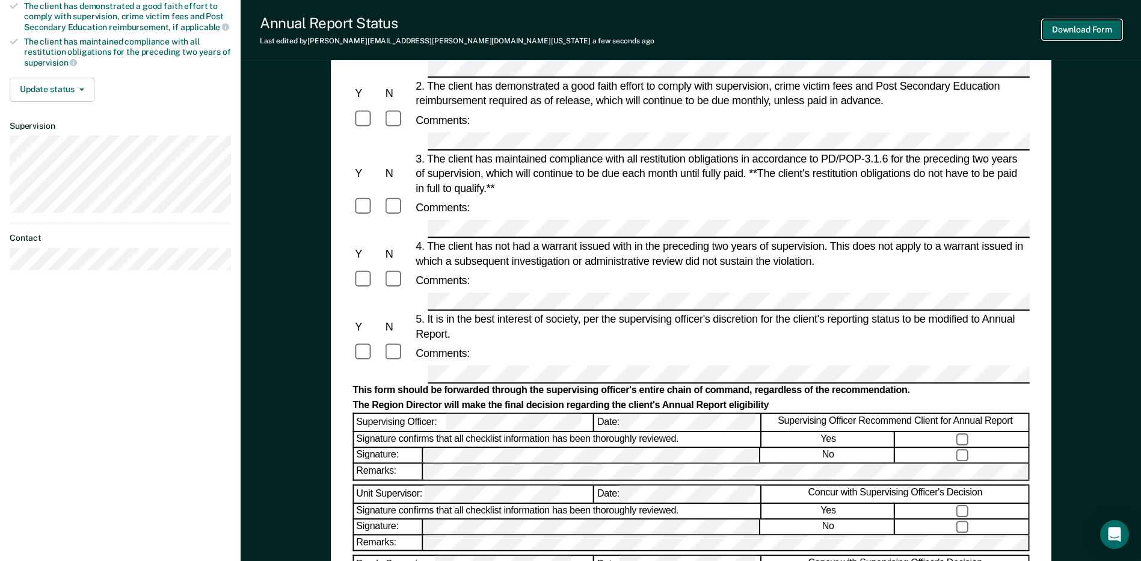
click at [1068, 27] on button "Download Form" at bounding box center [1082, 30] width 79 height 20
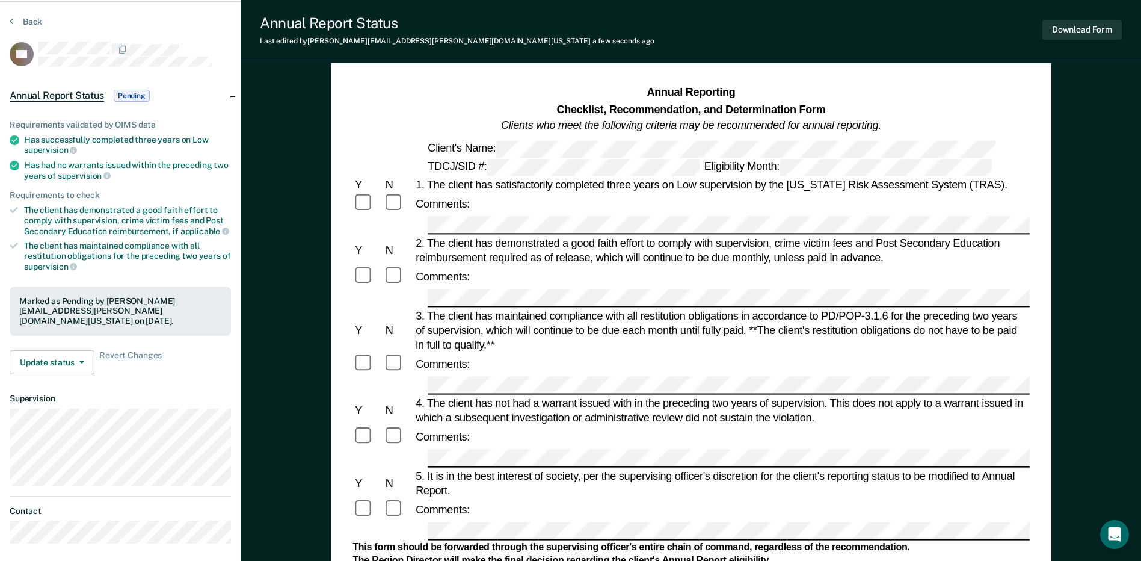
scroll to position [0, 0]
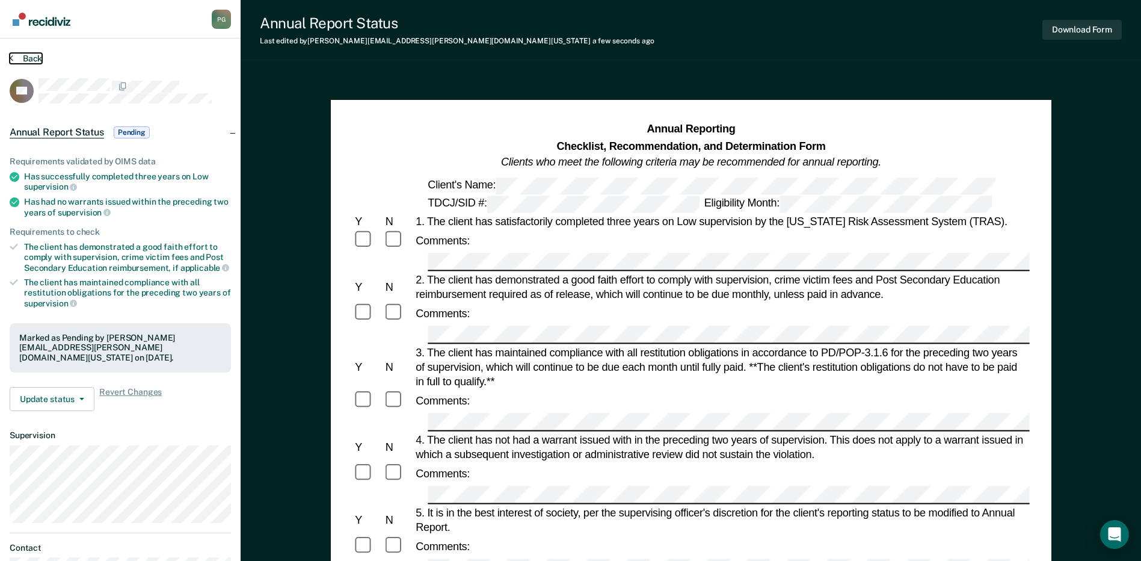
click at [21, 63] on button "Back" at bounding box center [26, 58] width 32 height 11
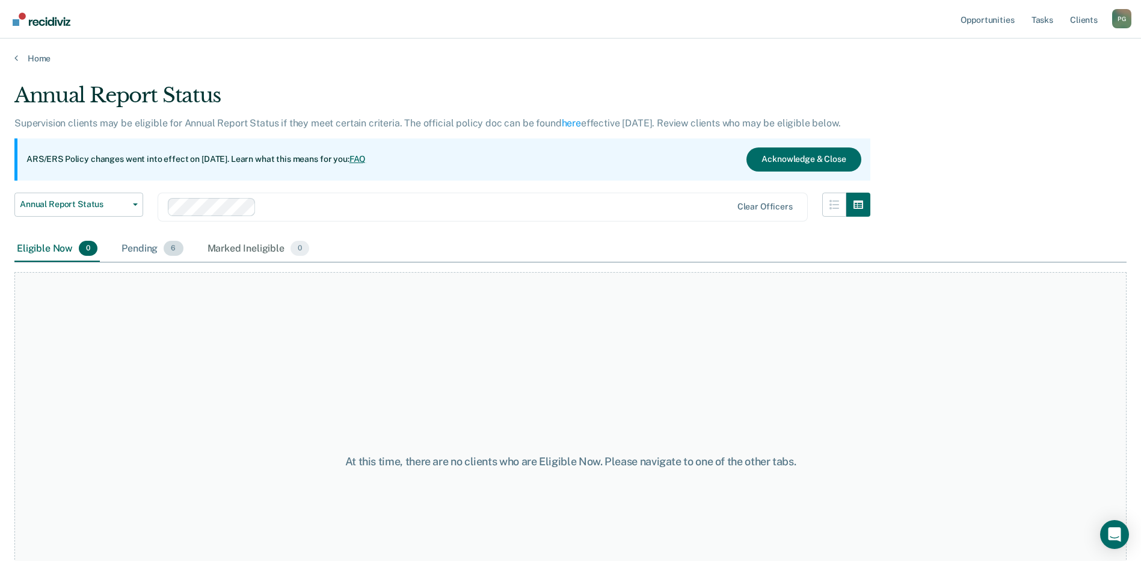
click at [136, 244] on div "Pending 6" at bounding box center [152, 249] width 66 height 26
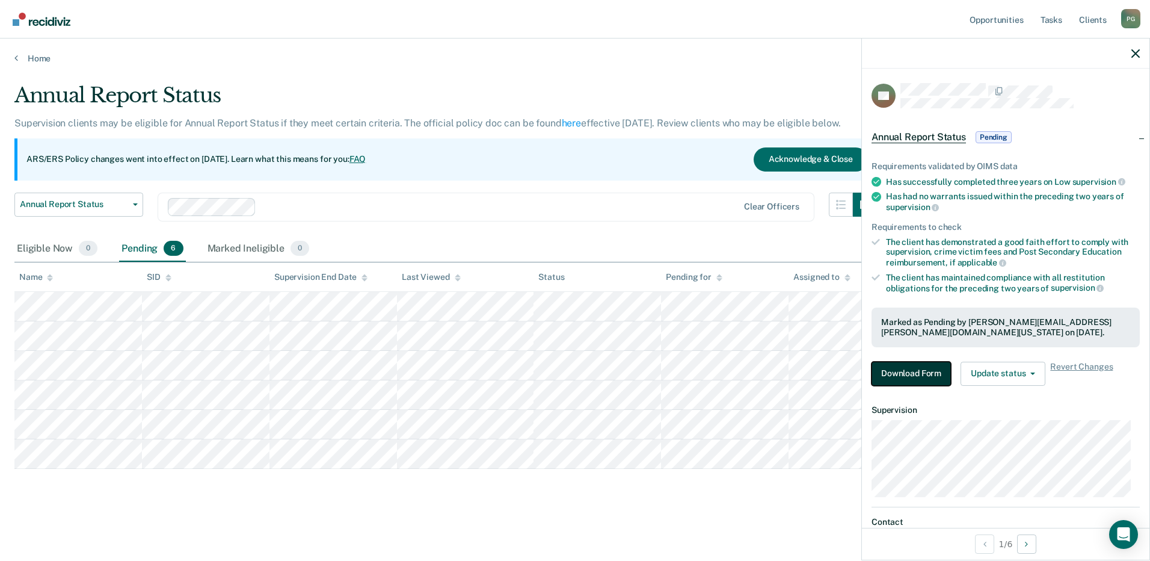
click at [911, 372] on button "Download Form" at bounding box center [911, 374] width 79 height 24
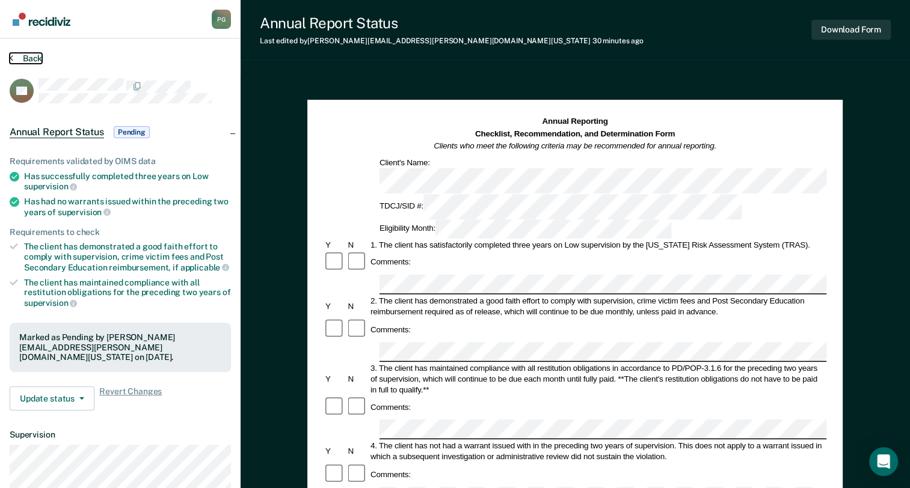
click at [34, 57] on button "Back" at bounding box center [26, 58] width 32 height 11
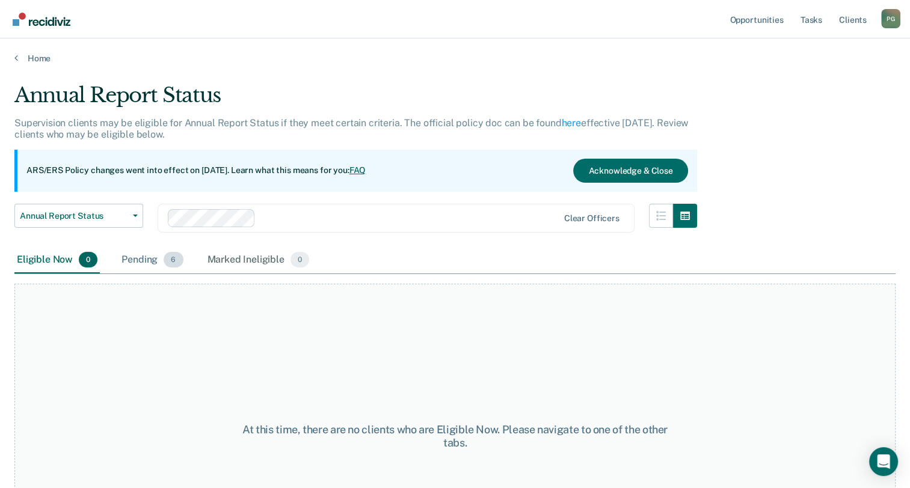
click at [150, 257] on div "Pending 6" at bounding box center [152, 260] width 66 height 26
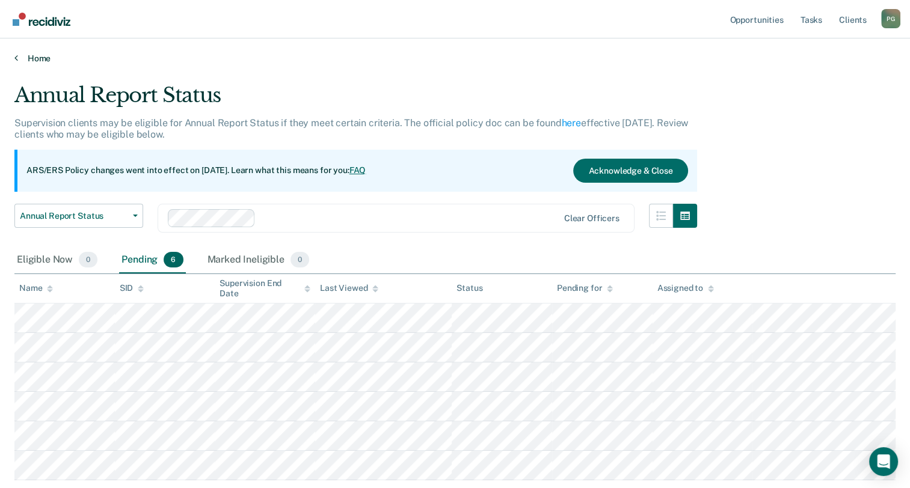
click at [39, 58] on link "Home" at bounding box center [454, 58] width 881 height 11
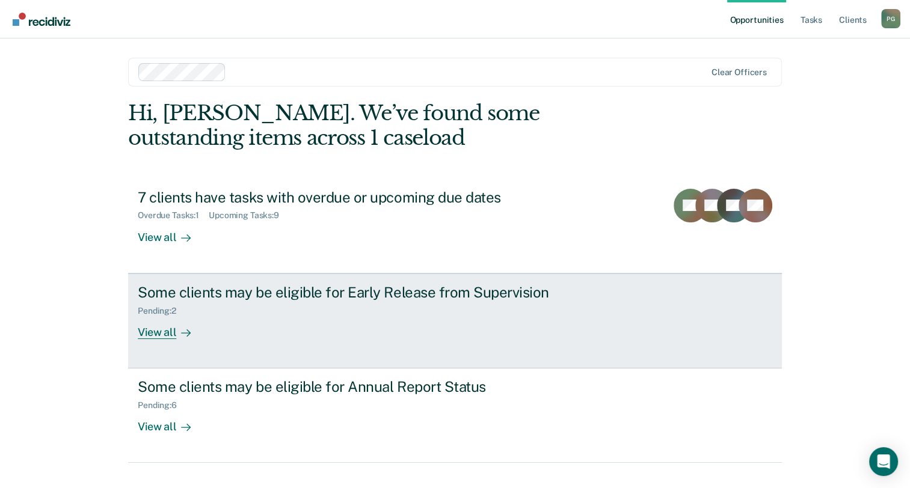
click at [164, 329] on div "View all" at bounding box center [171, 327] width 67 height 23
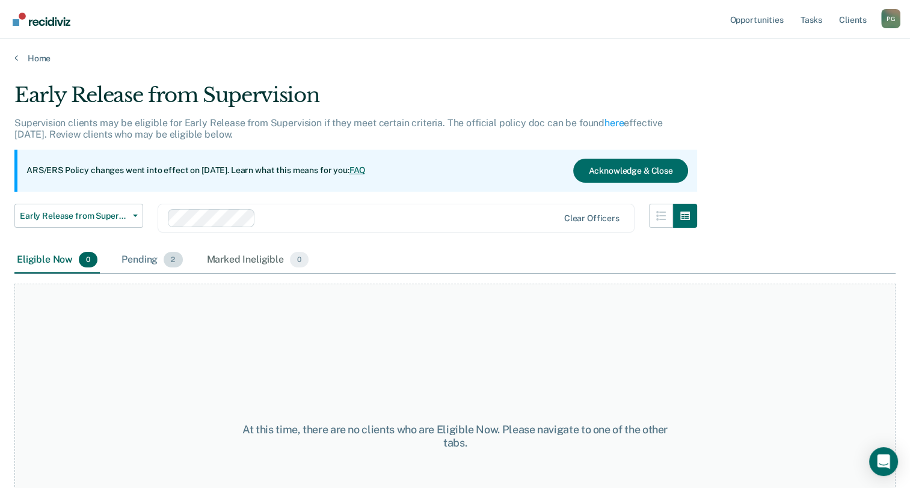
click at [152, 260] on div "Pending 2" at bounding box center [152, 260] width 66 height 26
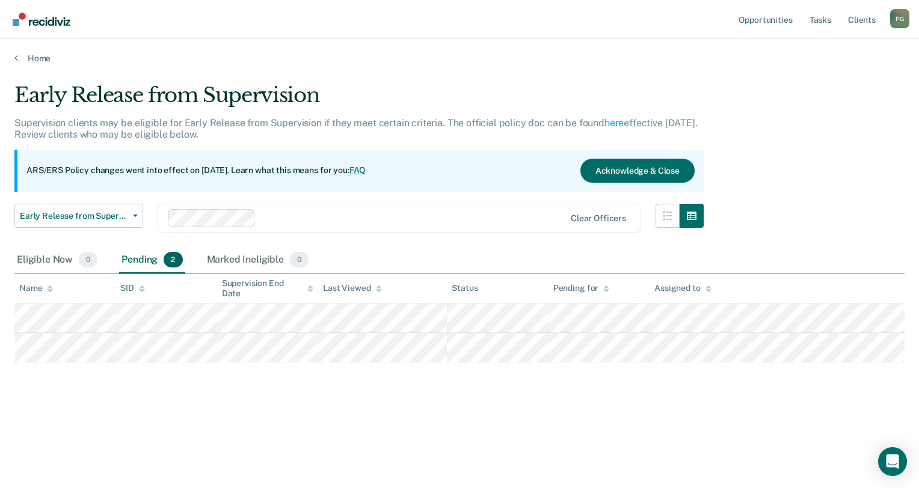
click at [391, 34] on nav "Opportunities Tasks Client s [PERSON_NAME] P G Profile How it works Log Out" at bounding box center [460, 19] width 900 height 38
